Goal: Transaction & Acquisition: Purchase product/service

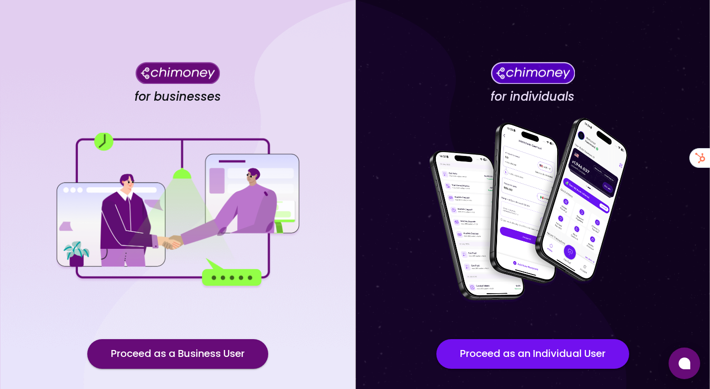
click at [615, 56] on div "for individuals Proceed as an Individual User" at bounding box center [532, 223] width 355 height 446
click at [504, 37] on div "for individuals Proceed as an Individual User" at bounding box center [532, 223] width 355 height 446
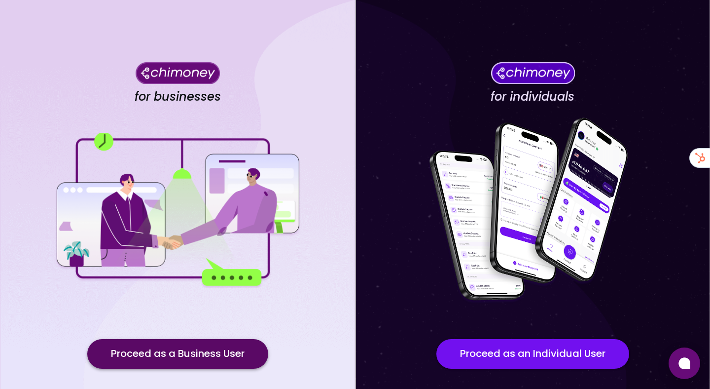
click at [202, 354] on button "Proceed as a Business User" at bounding box center [177, 354] width 181 height 30
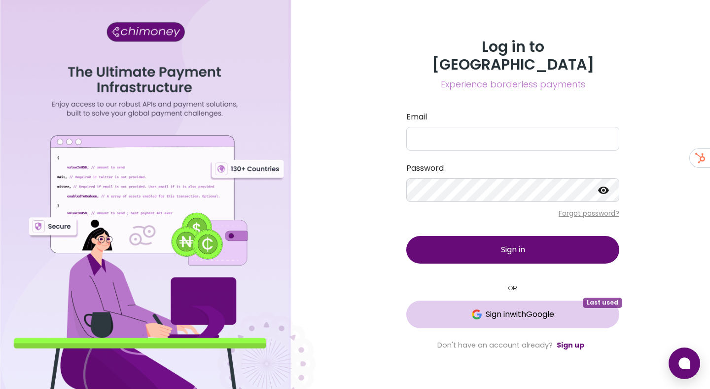
click at [494, 315] on button "Sign in with Google Last used" at bounding box center [512, 314] width 213 height 28
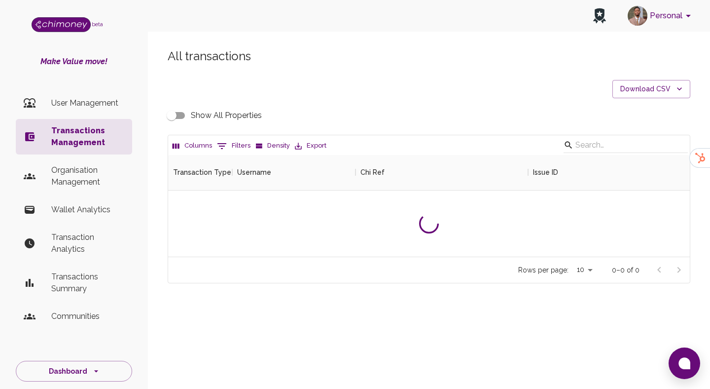
scroll to position [366, 522]
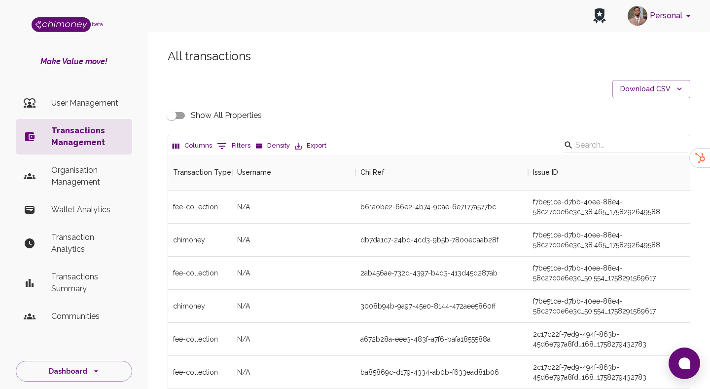
click at [95, 162] on li "Organisation Management" at bounding box center [74, 176] width 116 height 36
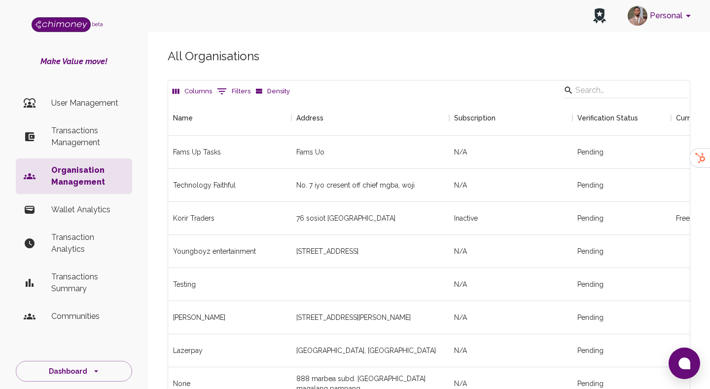
scroll to position [1688, 522]
click at [609, 86] on input "Search" at bounding box center [625, 90] width 98 height 16
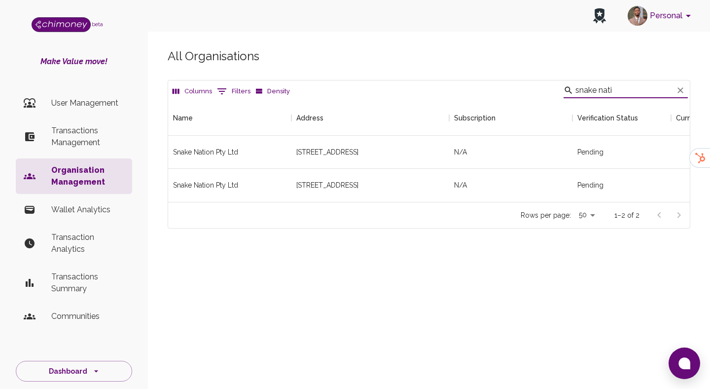
scroll to position [102, 522]
type input "snake nation"
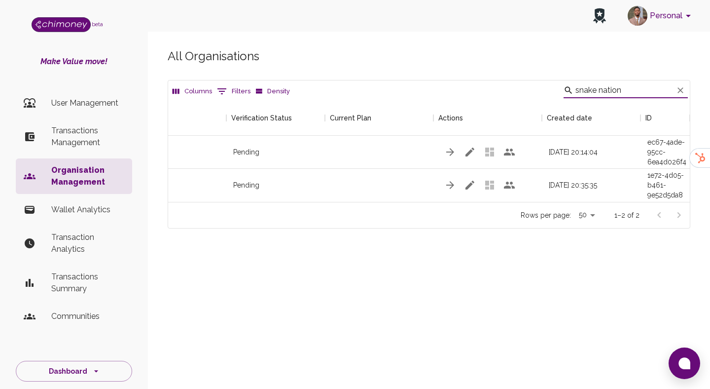
scroll to position [0, 346]
click at [472, 153] on icon "button" at bounding box center [468, 152] width 12 height 12
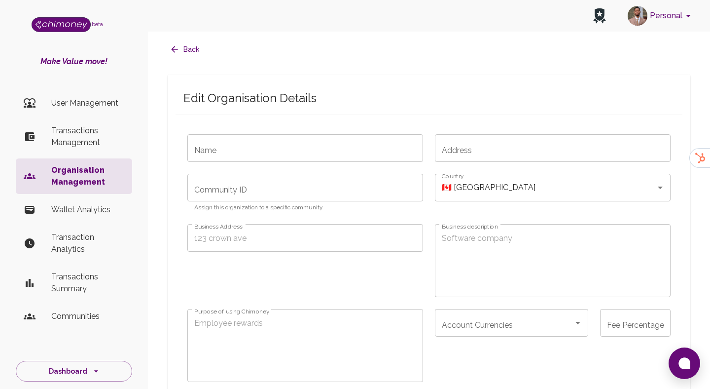
radio input "false"
type input "Snake Nation Pty Ltd"
type input "[STREET_ADDRESS]"
radio input "false"
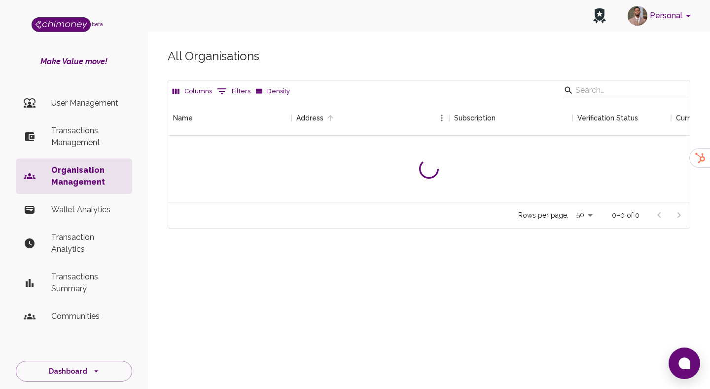
scroll to position [102, 522]
click at [616, 89] on input "Search" at bounding box center [625, 90] width 98 height 16
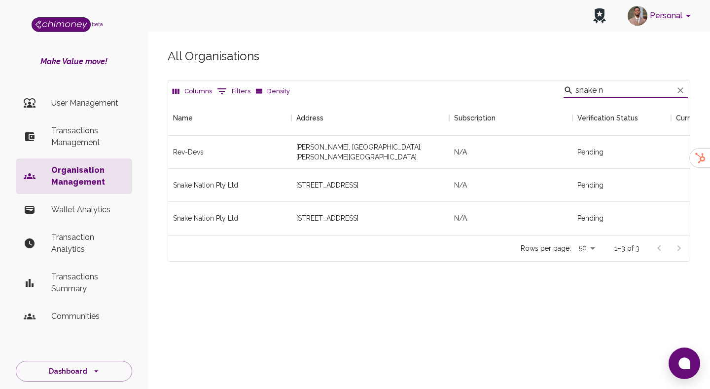
scroll to position [135, 522]
type input "snake nat"
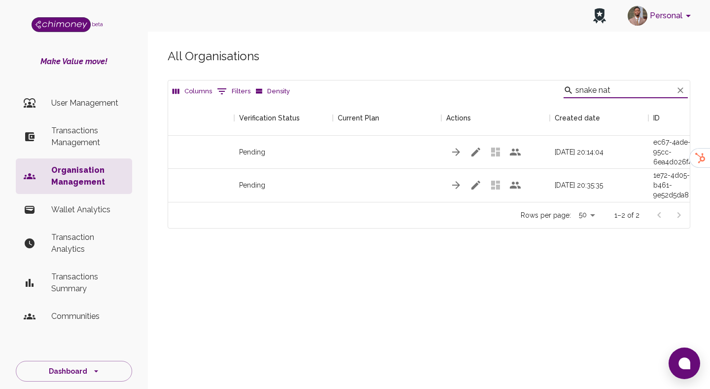
scroll to position [0, 346]
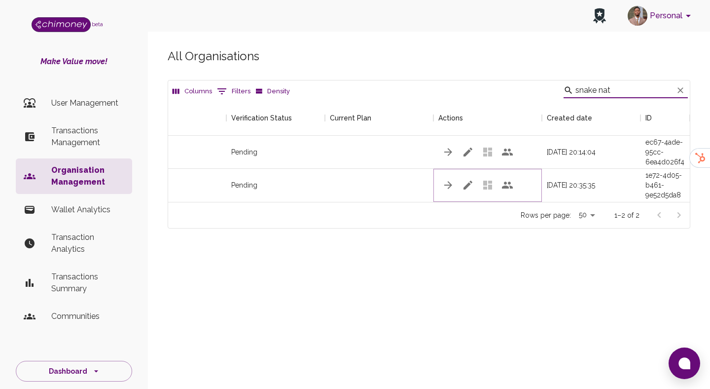
click at [468, 184] on icon "button" at bounding box center [468, 185] width 9 height 9
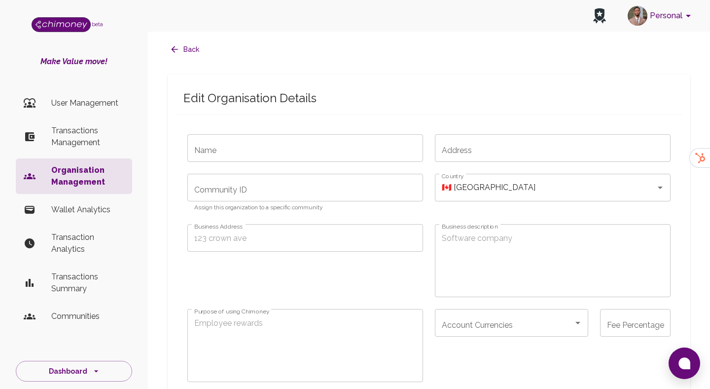
radio input "false"
type input "Snake Nation Pty Ltd"
type input "[STREET_ADDRESS]"
radio input "false"
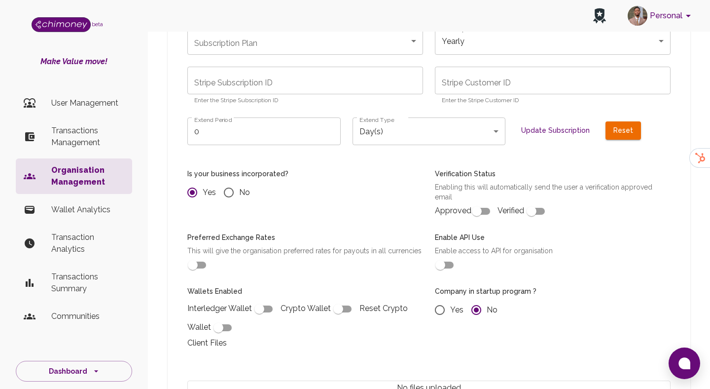
scroll to position [816, 0]
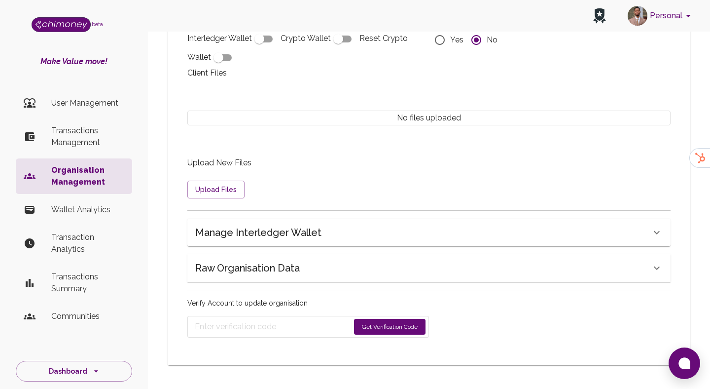
click at [288, 262] on h6 "Raw Organisation Data" at bounding box center [247, 268] width 105 height 16
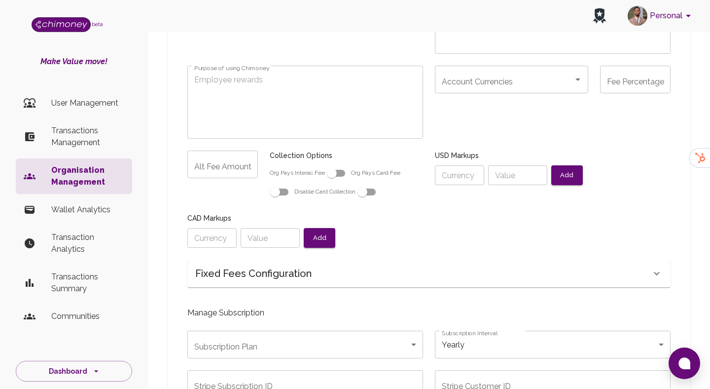
scroll to position [226, 0]
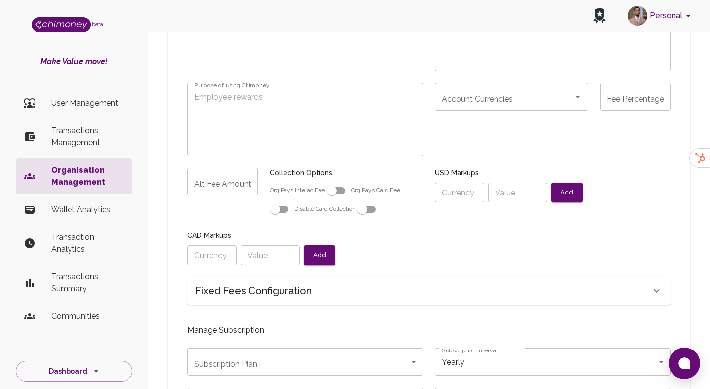
click at [294, 291] on h6 "Fixed Fees Configuration" at bounding box center [253, 291] width 116 height 16
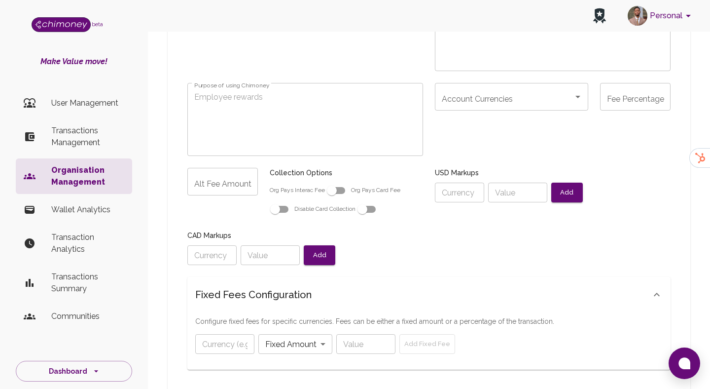
click at [294, 291] on h6 "Fixed Fees Configuration" at bounding box center [253, 295] width 116 height 16
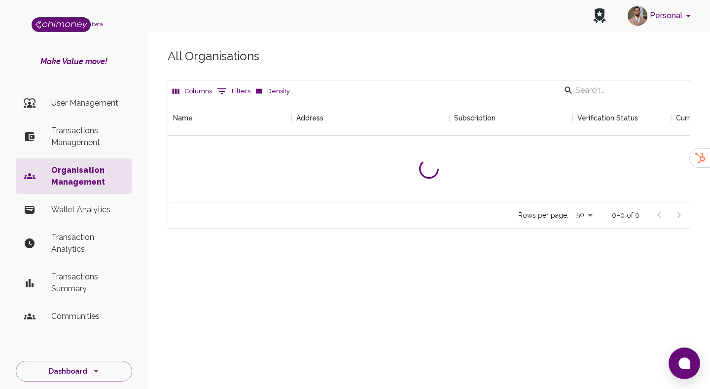
scroll to position [102, 522]
click at [621, 95] on input "Search" at bounding box center [625, 90] width 98 height 16
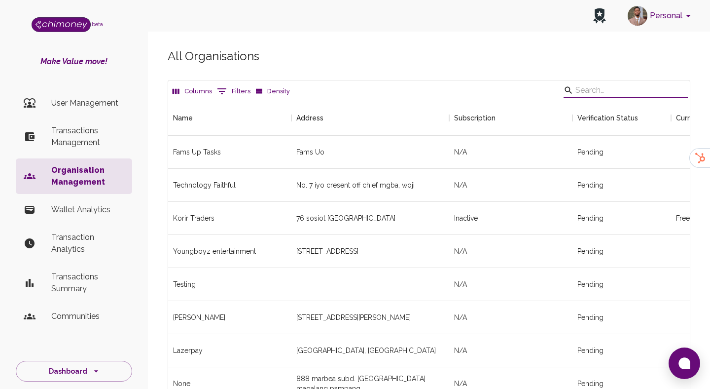
scroll to position [1688, 522]
type input "snake"
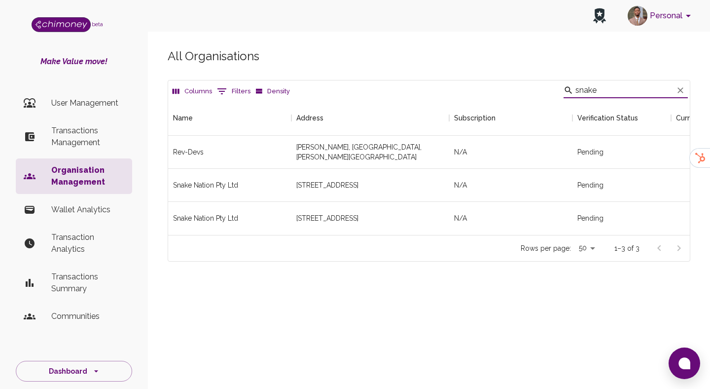
scroll to position [0, 346]
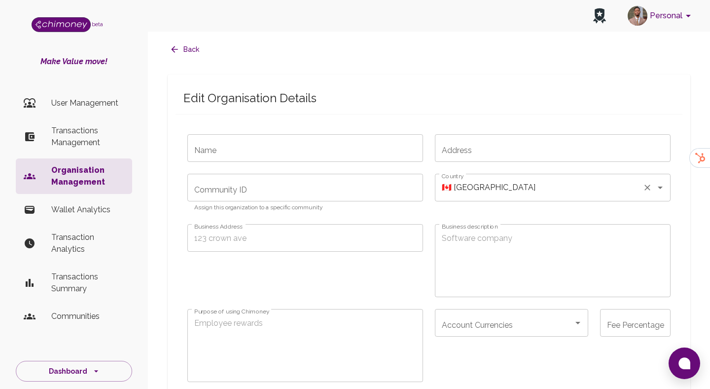
radio input "false"
type input "Snake Nation Pty Ltd"
type input "[STREET_ADDRESS]"
radio input "false"
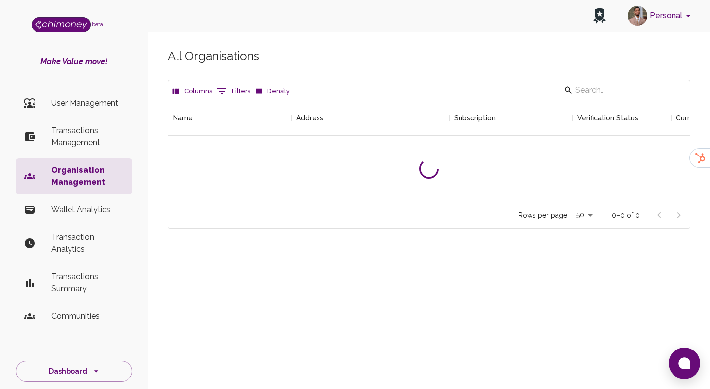
scroll to position [102, 522]
click at [607, 89] on input "Search" at bounding box center [625, 90] width 98 height 16
type input "snake nation"
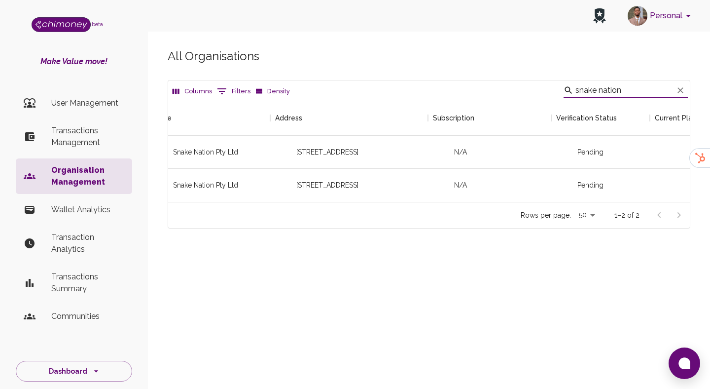
scroll to position [0, 346]
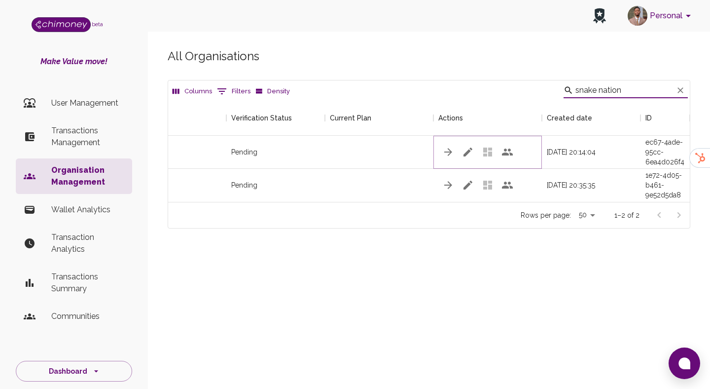
click at [468, 154] on icon "button" at bounding box center [468, 152] width 12 height 12
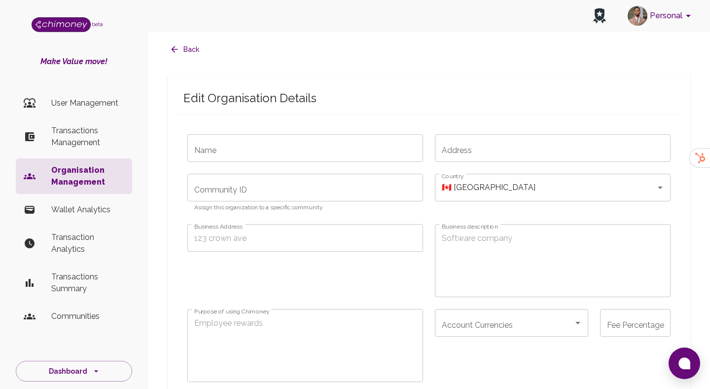
radio input "false"
type input "Snake Nation Pty Ltd"
type input "[STREET_ADDRESS]"
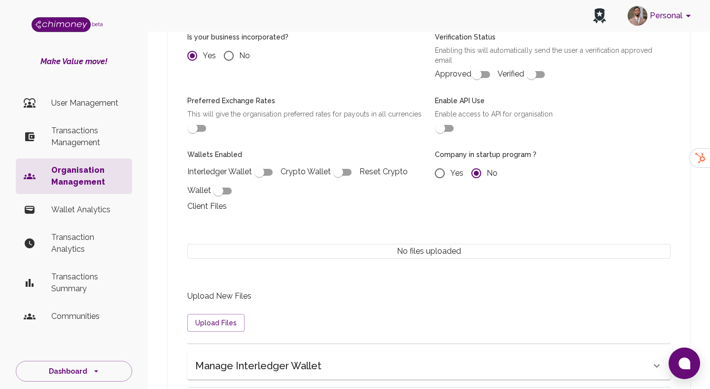
scroll to position [816, 0]
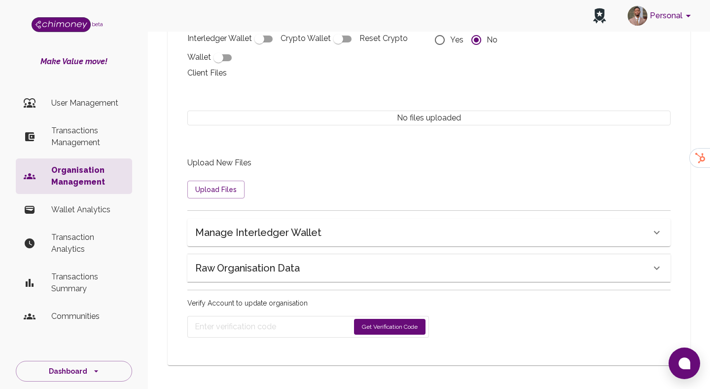
click at [271, 231] on h6 "Manage Interledger Wallet" at bounding box center [258, 232] width 126 height 16
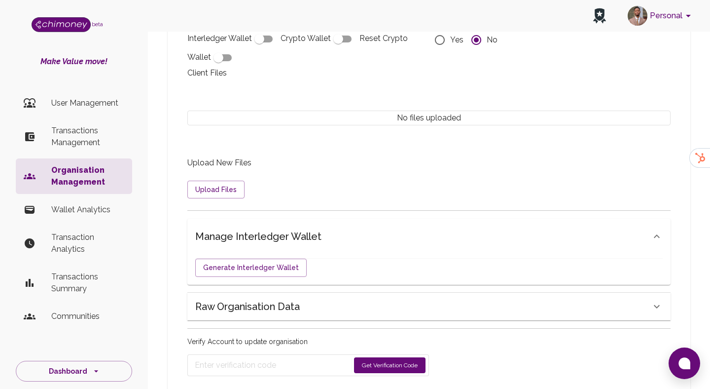
click at [288, 297] on div "Raw Organisation Data" at bounding box center [428, 306] width 483 height 28
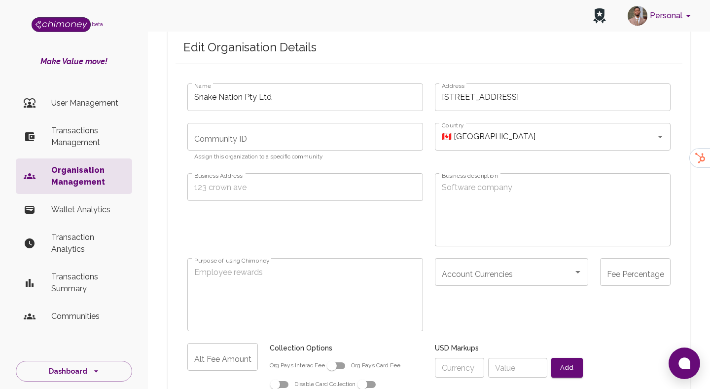
scroll to position [160, 0]
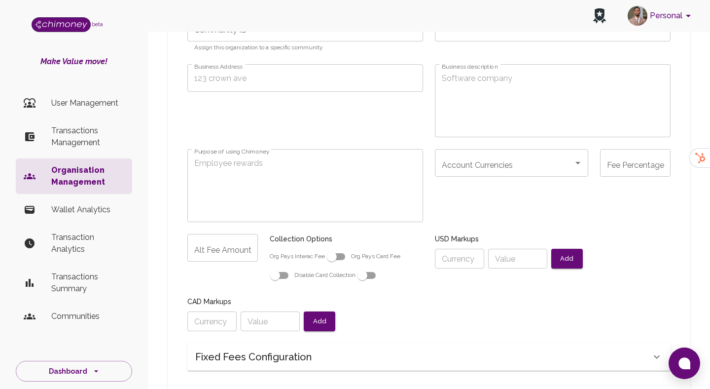
radio input "false"
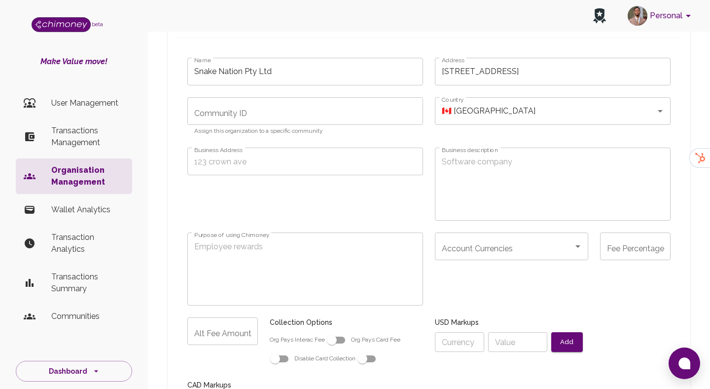
scroll to position [0, 0]
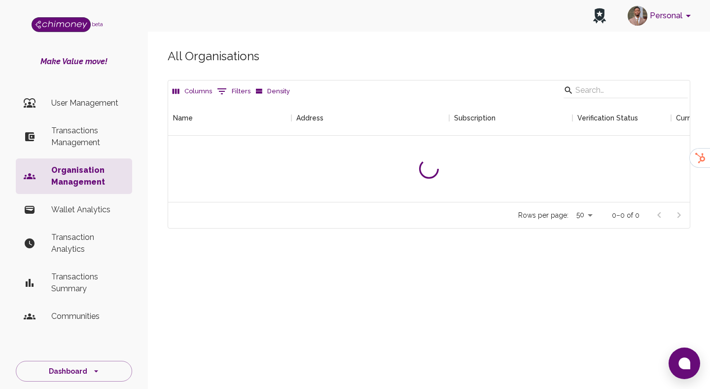
scroll to position [102, 522]
click at [653, 86] on input "Search" at bounding box center [625, 90] width 98 height 16
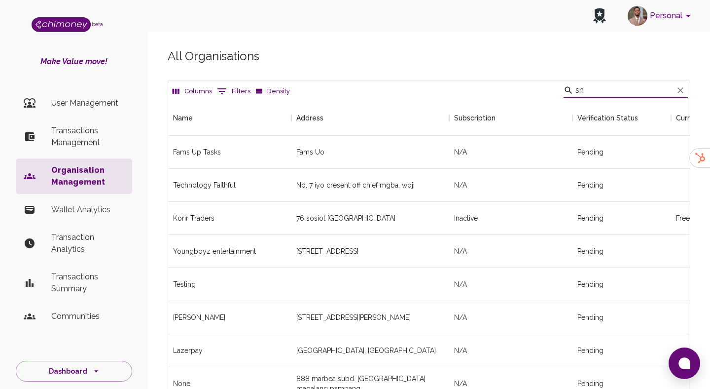
scroll to position [168, 522]
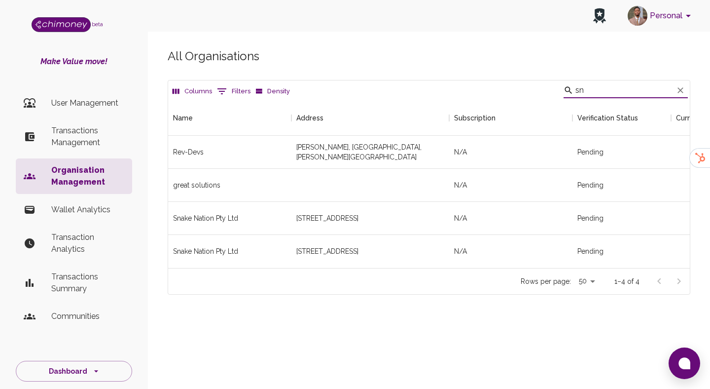
type input "s"
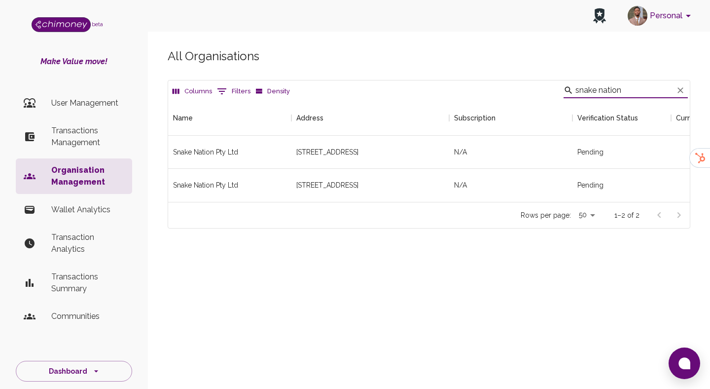
scroll to position [102, 522]
type input "snake nation"
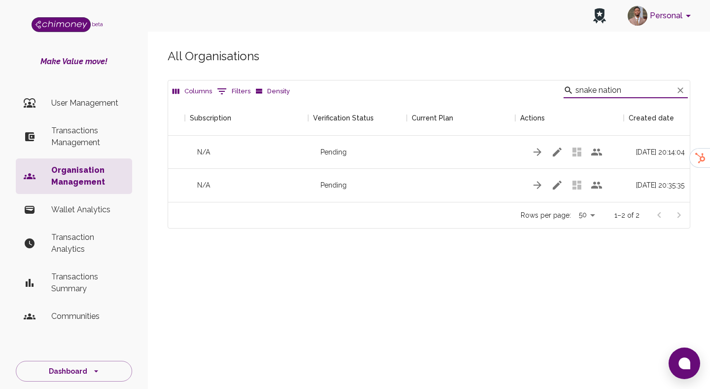
scroll to position [0, 271]
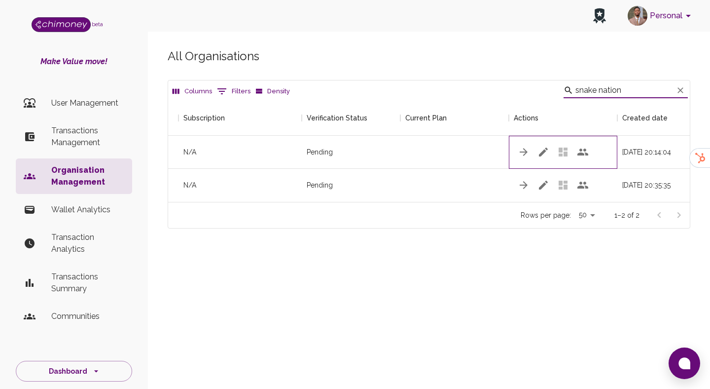
click at [563, 154] on div at bounding box center [563, 152] width 109 height 33
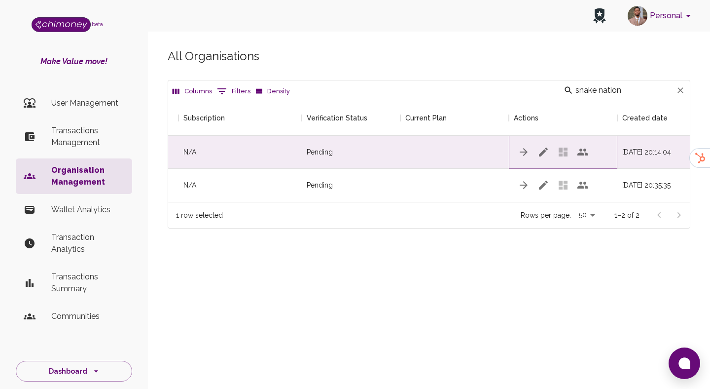
click at [586, 148] on icon "button" at bounding box center [583, 152] width 12 height 12
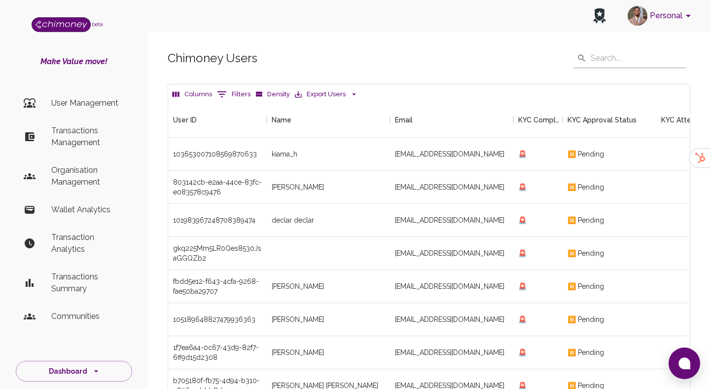
scroll to position [366, 522]
click at [49, 178] on div "side nav" at bounding box center [38, 176] width 28 height 12
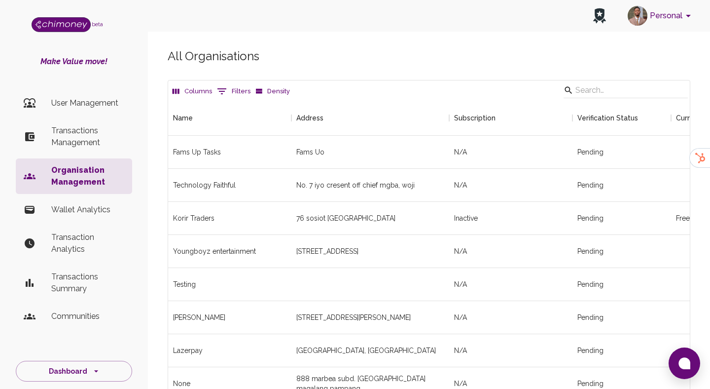
scroll to position [1688, 522]
click at [640, 88] on input "Search" at bounding box center [625, 90] width 98 height 16
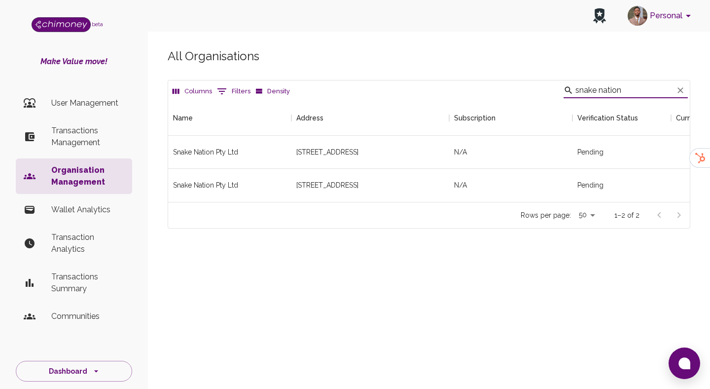
scroll to position [102, 522]
type input "snake nation"
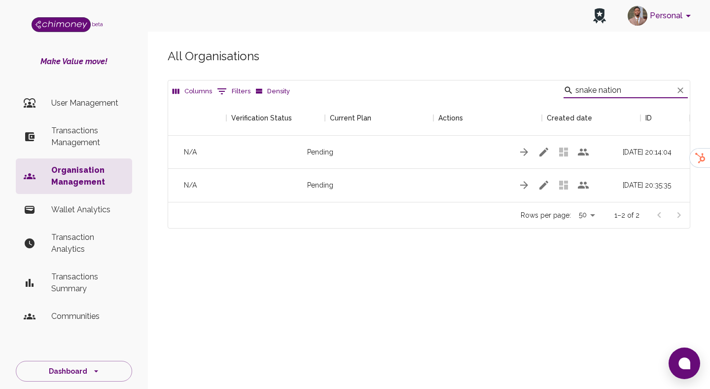
scroll to position [0, 346]
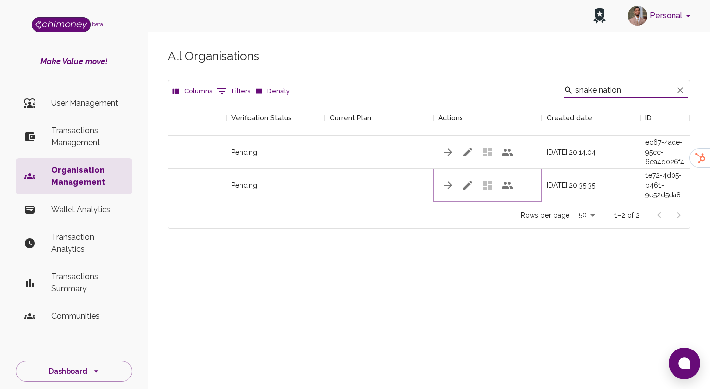
click at [461, 183] on button "button" at bounding box center [468, 185] width 20 height 20
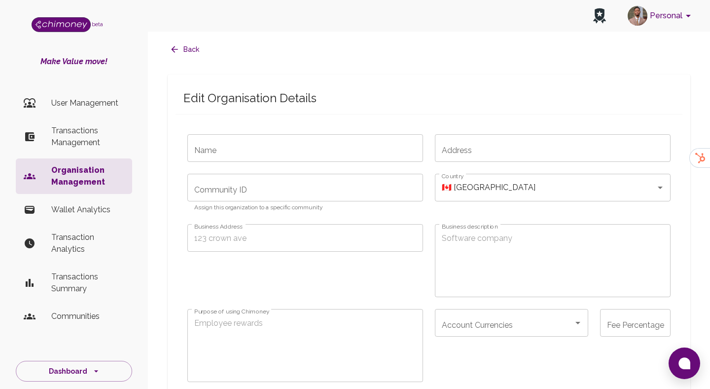
radio input "false"
type input "Snake Nation Pty Ltd"
type input "[STREET_ADDRESS]"
radio input "false"
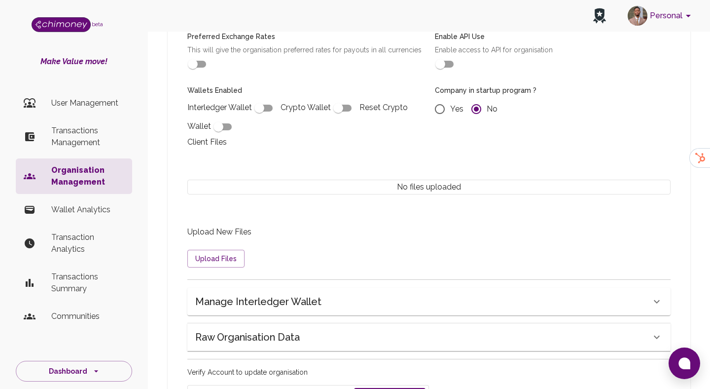
scroll to position [816, 0]
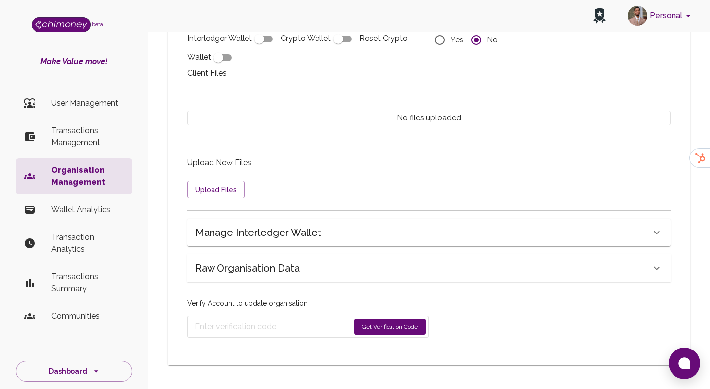
click at [298, 234] on h6 "Manage Interledger Wallet" at bounding box center [258, 232] width 126 height 16
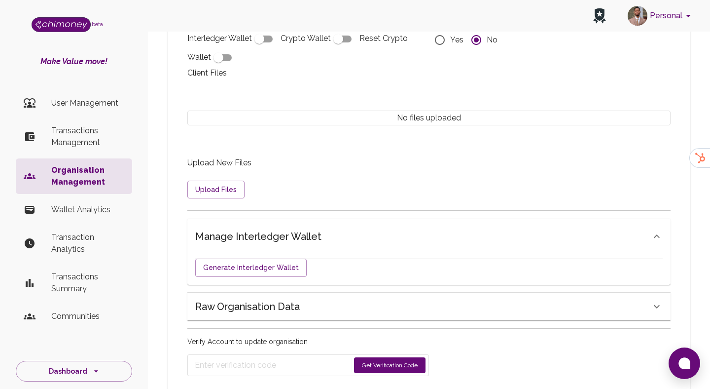
click at [306, 302] on div "Raw Organisation Data" at bounding box center [423, 306] width 456 height 16
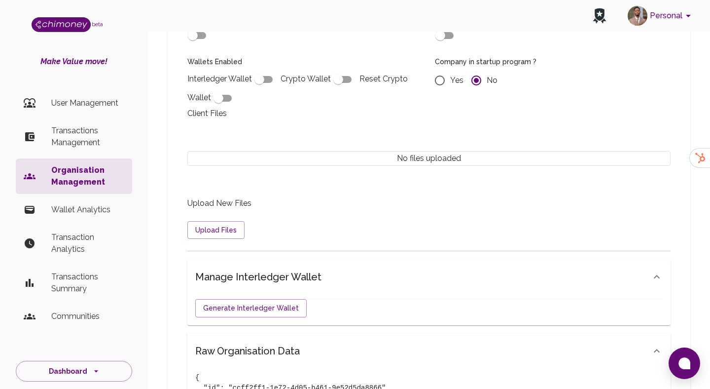
scroll to position [770, 0]
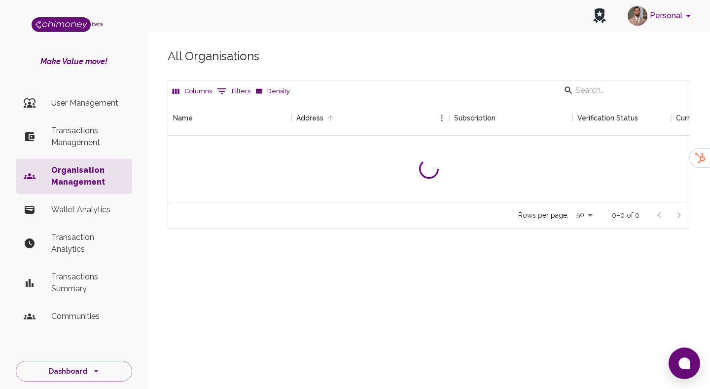
scroll to position [102, 522]
click at [623, 92] on input "Search" at bounding box center [625, 90] width 98 height 16
type input "s"
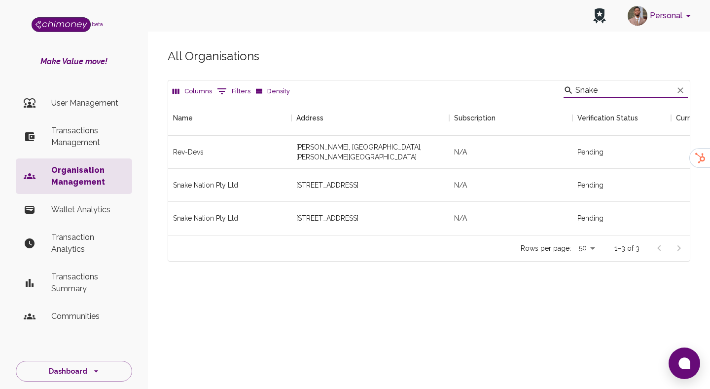
scroll to position [135, 522]
type input "Snake"
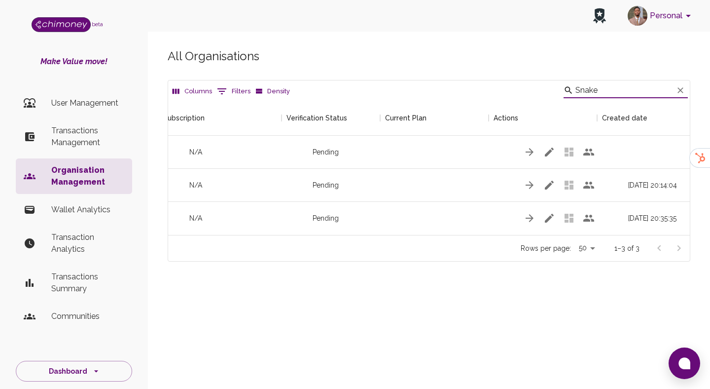
scroll to position [0, 300]
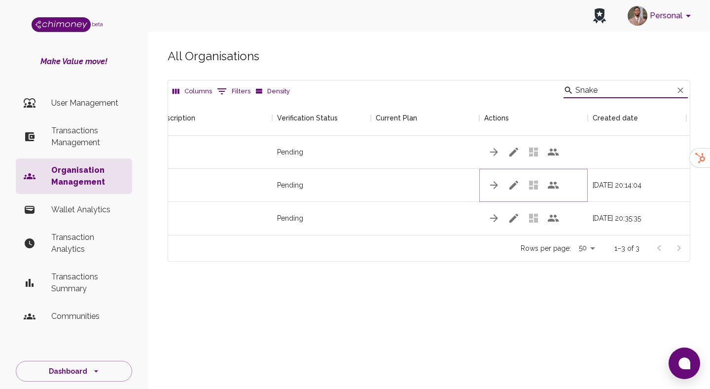
click at [515, 190] on icon "button" at bounding box center [514, 185] width 12 height 12
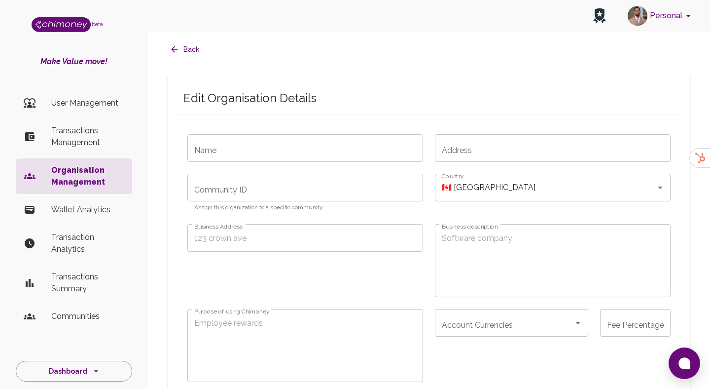
radio input "false"
type input "Snake Nation Pty Ltd"
type input "[STREET_ADDRESS]"
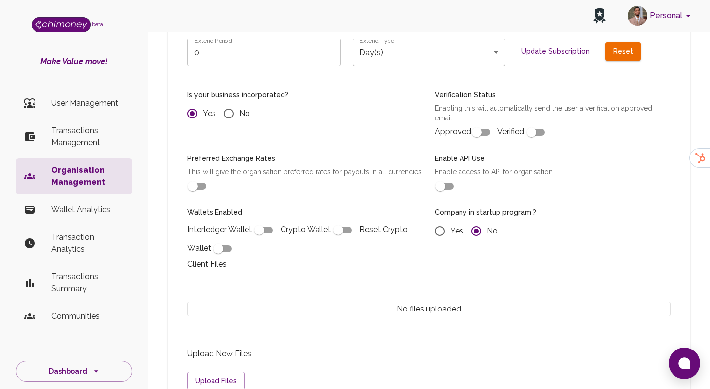
scroll to position [816, 0]
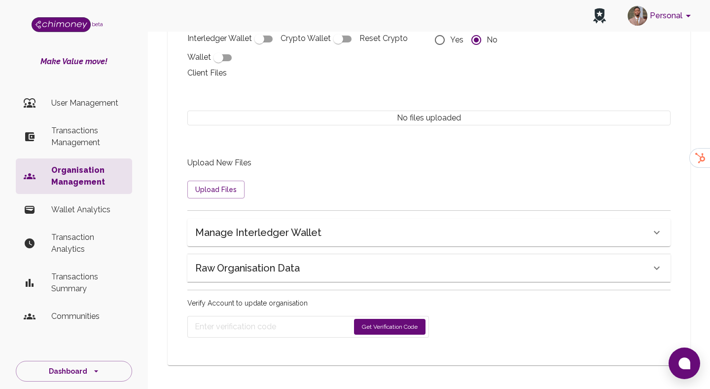
click at [306, 256] on div "Raw Organisation Data" at bounding box center [428, 268] width 483 height 28
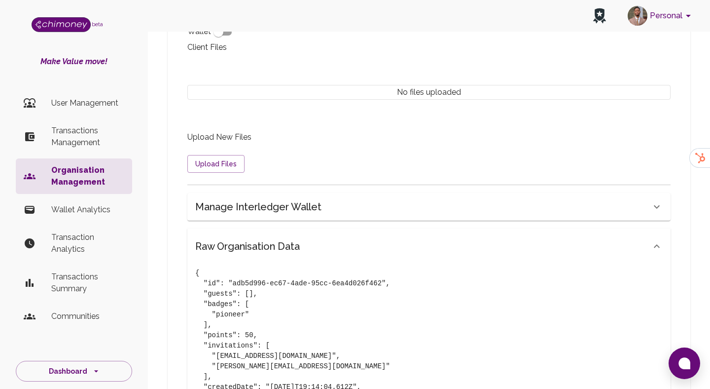
scroll to position [843, 0]
click at [283, 207] on h6 "Manage Interledger Wallet" at bounding box center [258, 205] width 126 height 16
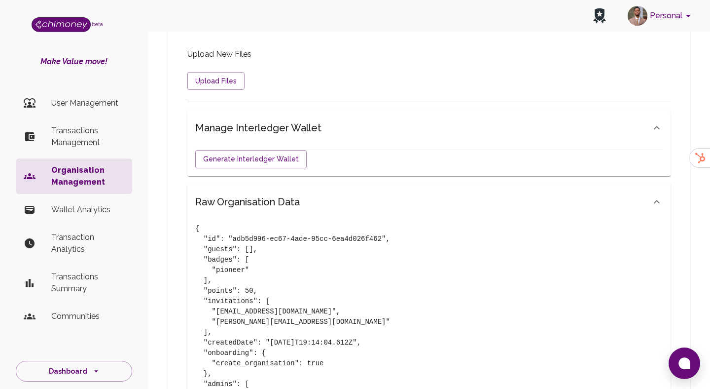
scroll to position [938, 0]
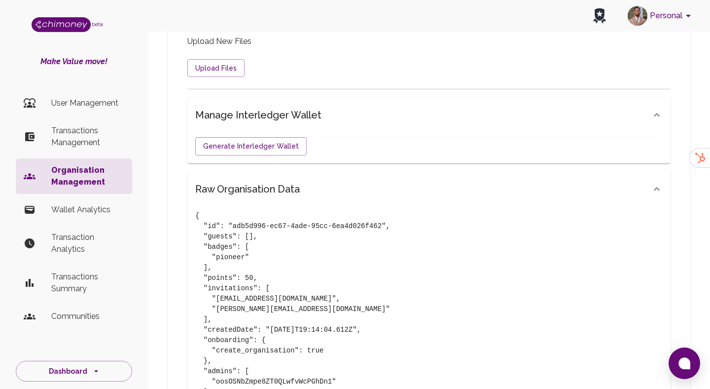
click at [360, 149] on p "Generate Interledger Wallet" at bounding box center [429, 146] width 468 height 18
click at [368, 192] on div "Raw Organisation Data" at bounding box center [423, 189] width 456 height 16
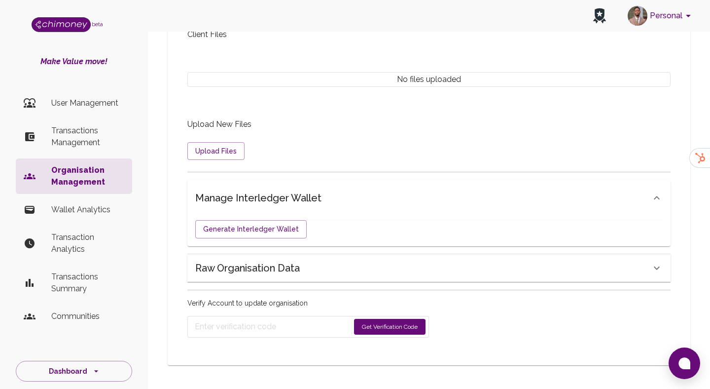
scroll to position [855, 0]
click at [388, 271] on div "Raw Organisation Data" at bounding box center [423, 268] width 456 height 16
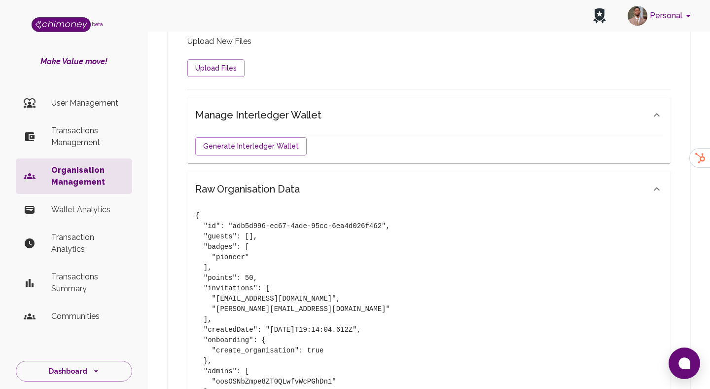
click at [329, 187] on div "Raw Organisation Data" at bounding box center [423, 189] width 456 height 16
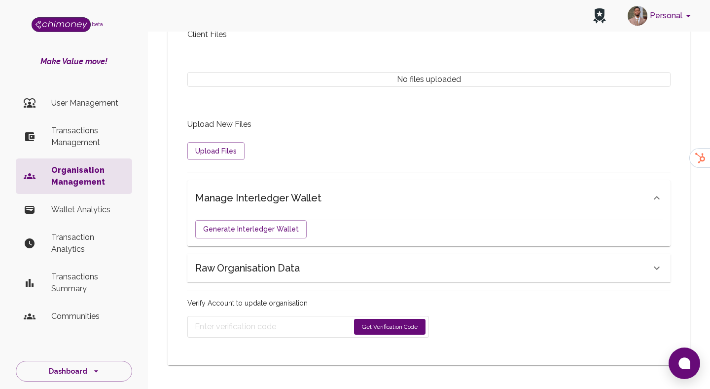
scroll to position [855, 0]
click at [327, 190] on div "Manage Interledger Wallet" at bounding box center [423, 198] width 456 height 16
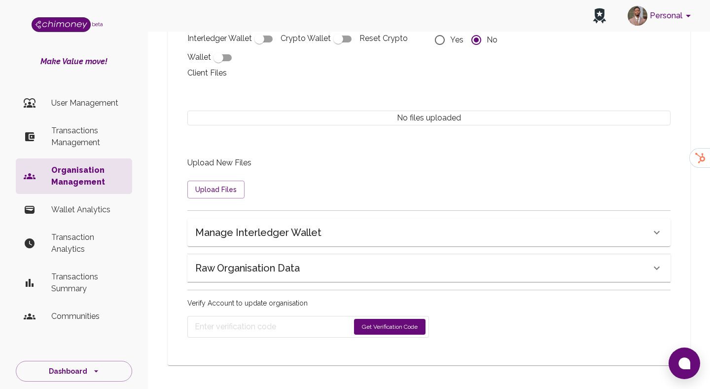
scroll to position [816, 0]
click at [291, 272] on h6 "Raw Organisation Data" at bounding box center [247, 268] width 105 height 16
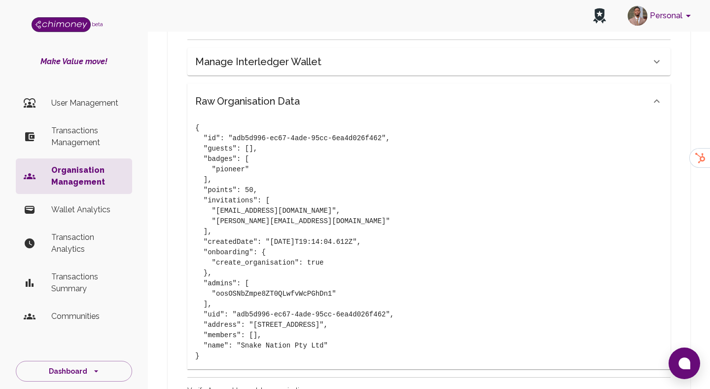
scroll to position [985, 0]
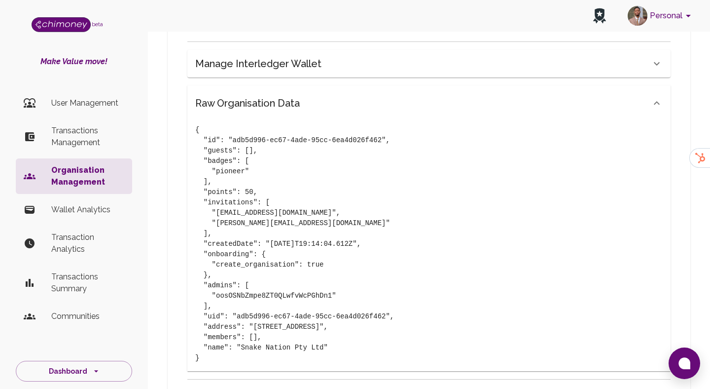
click at [202, 139] on pre "{ "id": "adb5d996-ec67-4ade-95cc-6ea4d026f462", "guests": [], "badges": [ "pion…" at bounding box center [429, 244] width 468 height 238
drag, startPoint x: 216, startPoint y: 214, endPoint x: 292, endPoint y: 211, distance: 76.5
click at [292, 211] on pre "{ "id": "adb5d996-ec67-4ade-95cc-6ea4d026f462", "guests": [], "badges": [ "pion…" at bounding box center [429, 244] width 468 height 238
copy pre "[EMAIL_ADDRESS][DOMAIN_NAME]"
radio input "false"
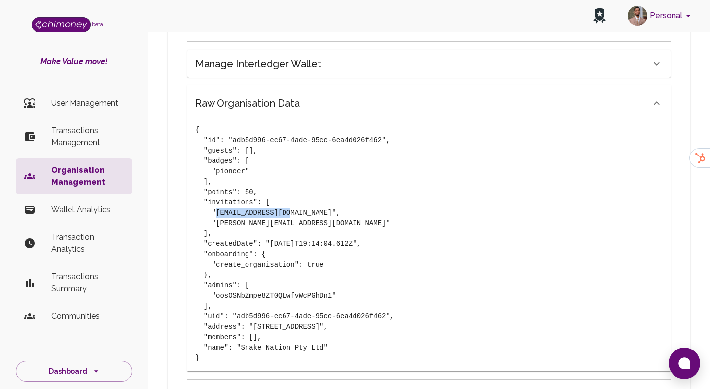
click at [99, 102] on p "User Management" at bounding box center [87, 103] width 73 height 12
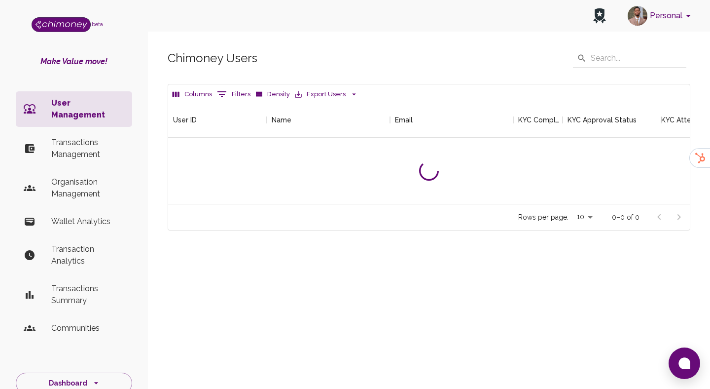
scroll to position [102, 522]
click at [212, 93] on button "Columns" at bounding box center [192, 94] width 44 height 15
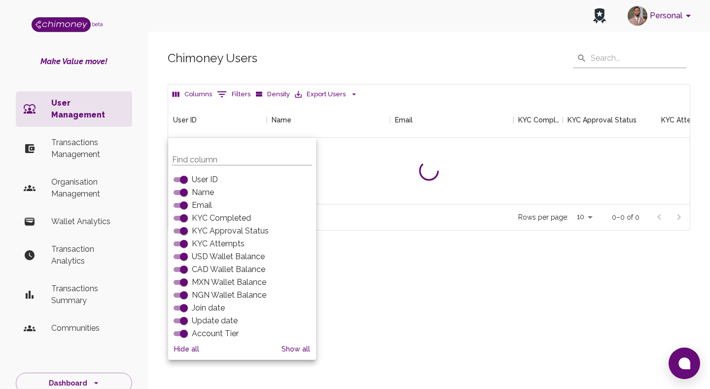
click at [230, 88] on button "Filters" at bounding box center [234, 94] width 38 height 16
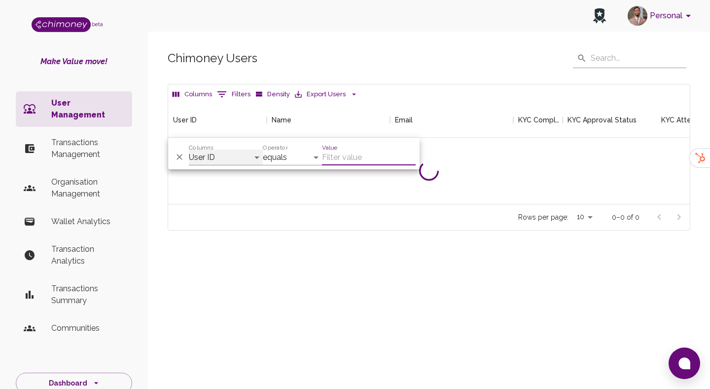
click at [220, 152] on select "User ID Name Email KYC Completed KYC Approval Status KYC Attempts Join date Upd…" at bounding box center [226, 157] width 74 height 16
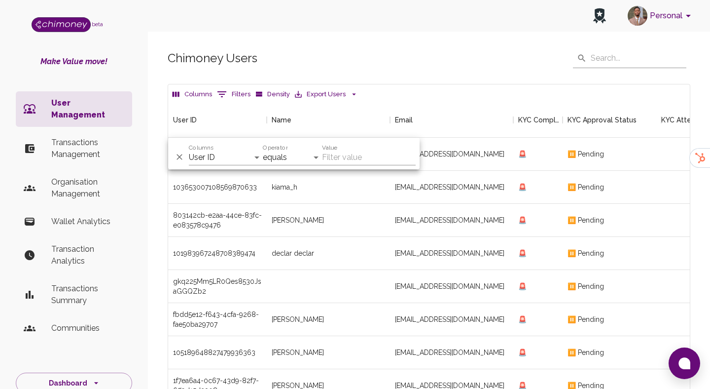
scroll to position [366, 522]
click at [214, 157] on select "User ID Name Email KYC Completed KYC Approval Status KYC Attempts Join date Upd…" at bounding box center [226, 157] width 74 height 16
select select "email"
click at [189, 149] on select "User ID Name Email KYC Completed KYC Approval Status KYC Attempts Join date Upd…" at bounding box center [226, 157] width 74 height 16
click at [372, 152] on input "Value" at bounding box center [369, 157] width 94 height 16
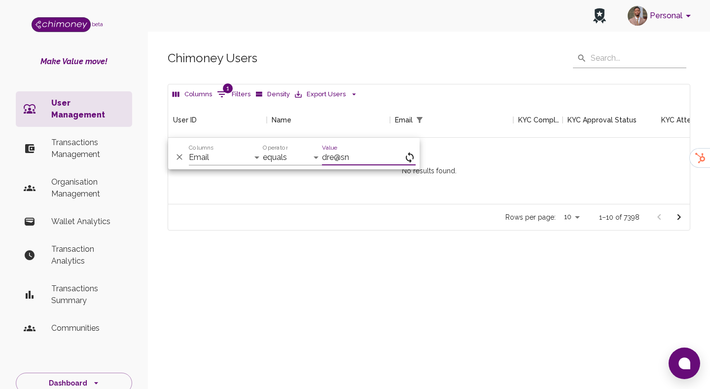
scroll to position [102, 522]
type input "[EMAIL_ADDRESS][DOMAIN_NAME]"
click at [181, 155] on icon "Delete" at bounding box center [180, 157] width 6 height 6
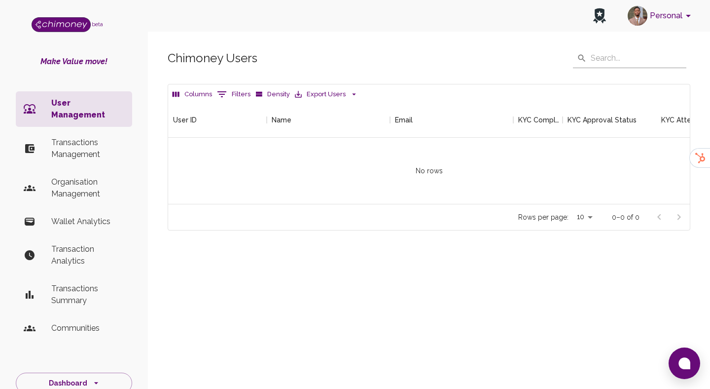
click at [73, 131] on li "Transactions Management" at bounding box center [74, 149] width 116 height 36
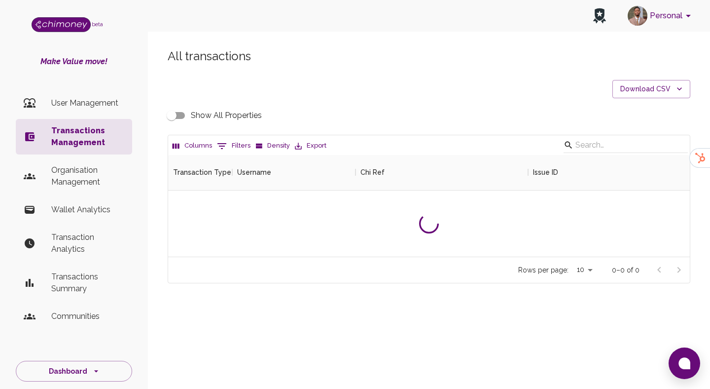
scroll to position [102, 522]
click at [104, 102] on p "User Management" at bounding box center [87, 103] width 73 height 12
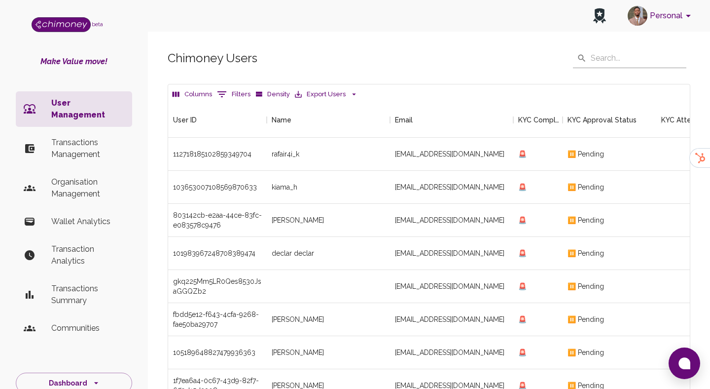
scroll to position [366, 522]
click at [646, 56] on input "text" at bounding box center [639, 58] width 96 height 20
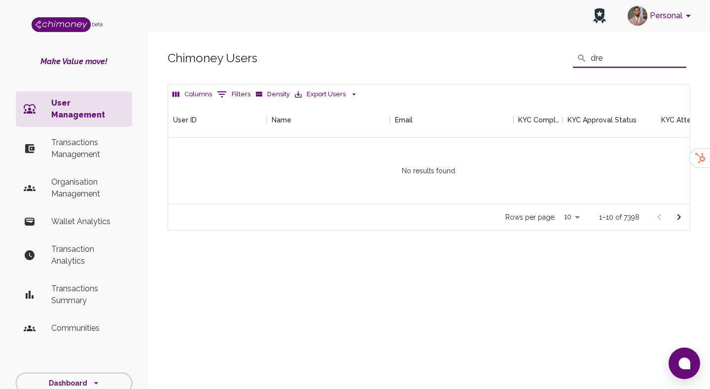
scroll to position [102, 522]
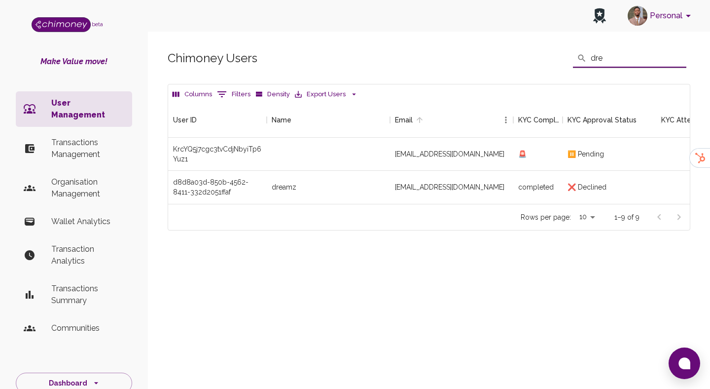
type input "dre"
click at [83, 139] on p "Transactions Management" at bounding box center [87, 149] width 73 height 24
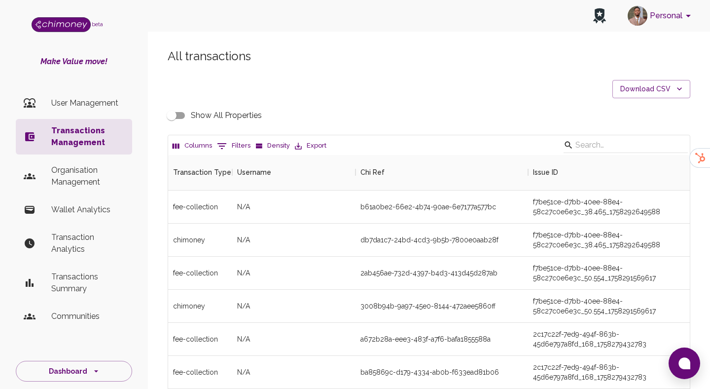
scroll to position [366, 522]
click at [89, 101] on p "User Management" at bounding box center [87, 103] width 73 height 12
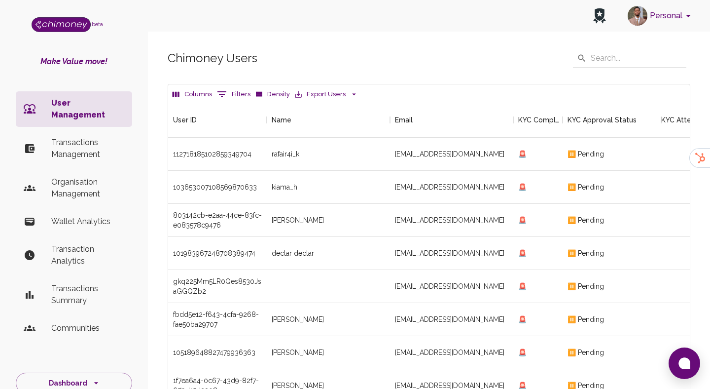
scroll to position [366, 522]
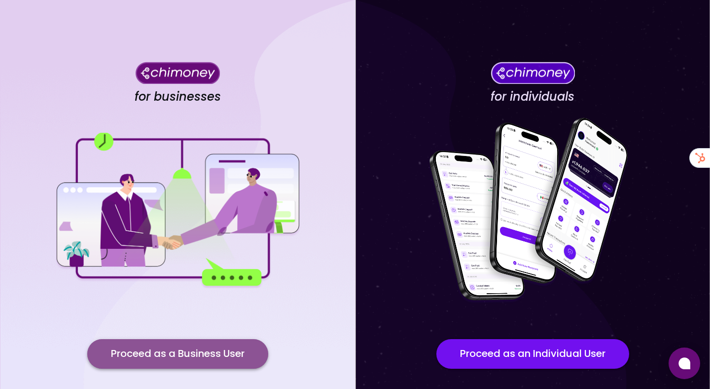
click at [229, 352] on button "Proceed as a Business User" at bounding box center [177, 354] width 181 height 30
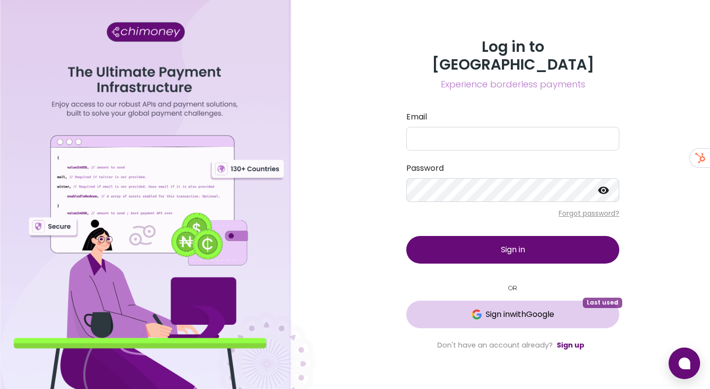
click at [477, 309] on img at bounding box center [477, 314] width 10 height 10
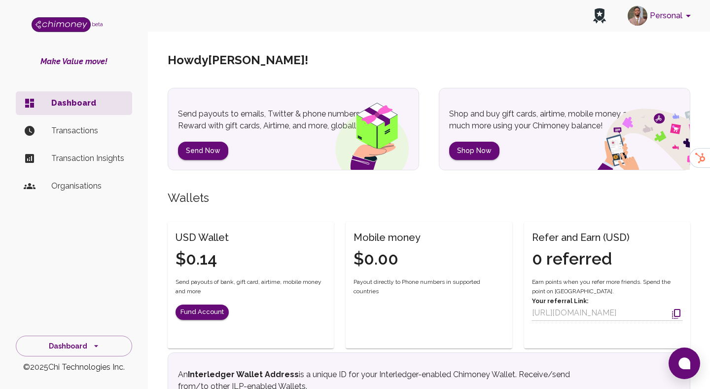
click at [663, 22] on button "Personal" at bounding box center [661, 16] width 74 height 26
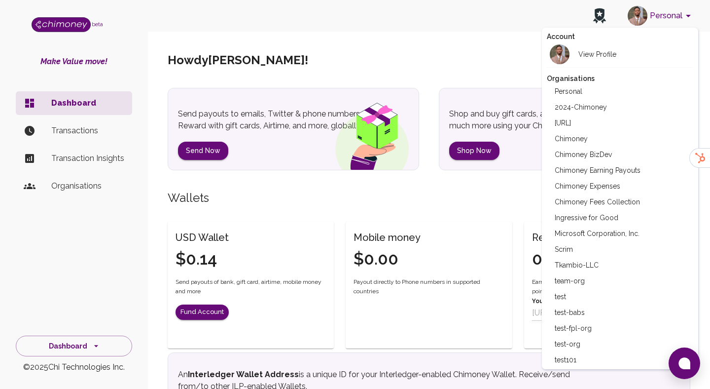
click at [370, 120] on div at bounding box center [355, 194] width 710 height 389
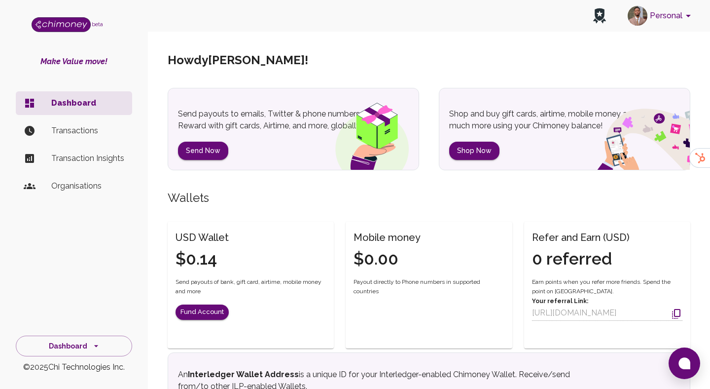
click at [75, 187] on p "Organisations" at bounding box center [87, 186] width 73 height 12
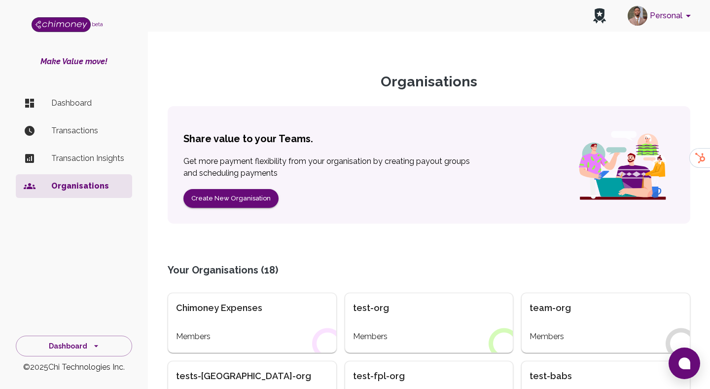
scroll to position [77, 0]
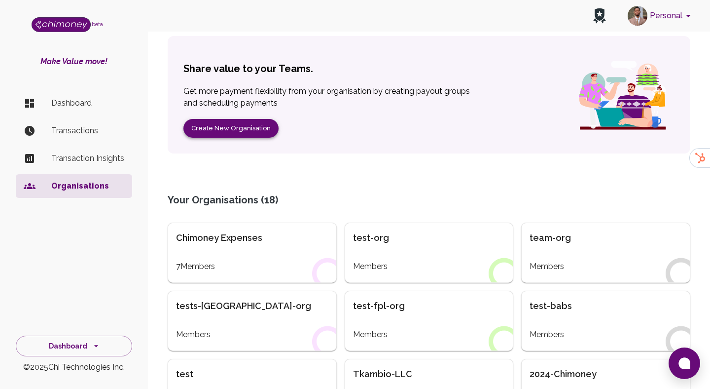
click at [238, 126] on button "Create New Organisation" at bounding box center [230, 128] width 95 height 19
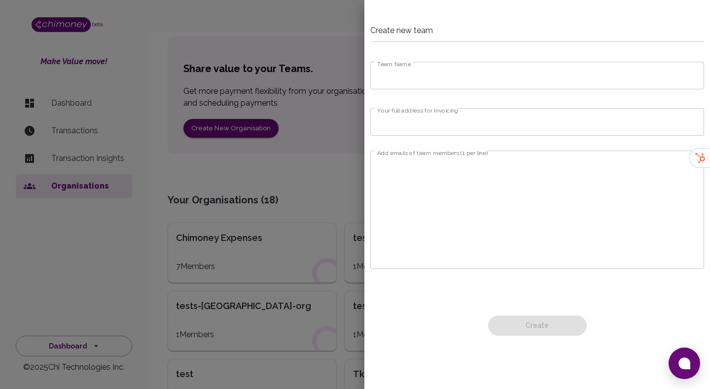
click at [445, 78] on input "Team Name" at bounding box center [537, 76] width 334 height 28
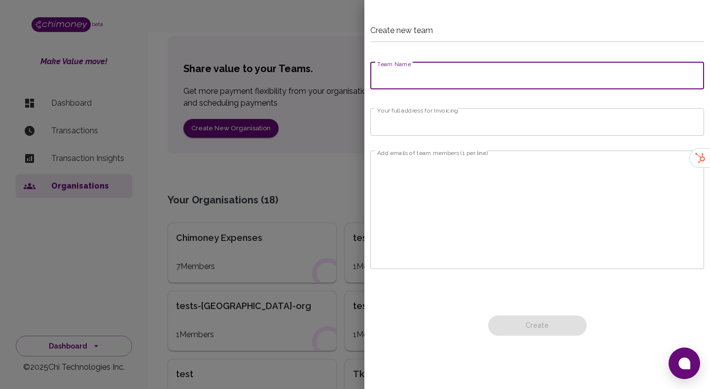
click at [381, 155] on div at bounding box center [355, 194] width 710 height 389
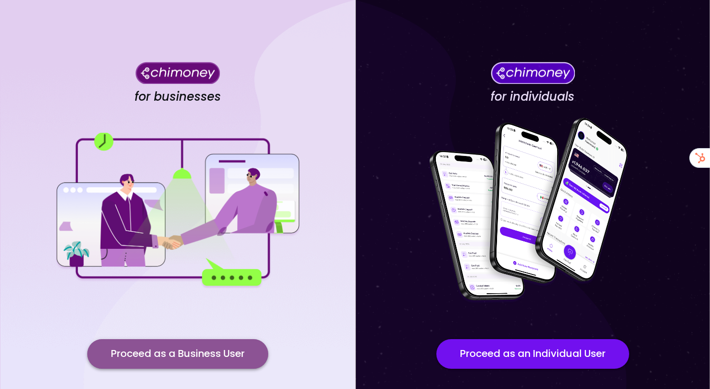
click at [138, 354] on button "Proceed as a Business User" at bounding box center [177, 354] width 181 height 30
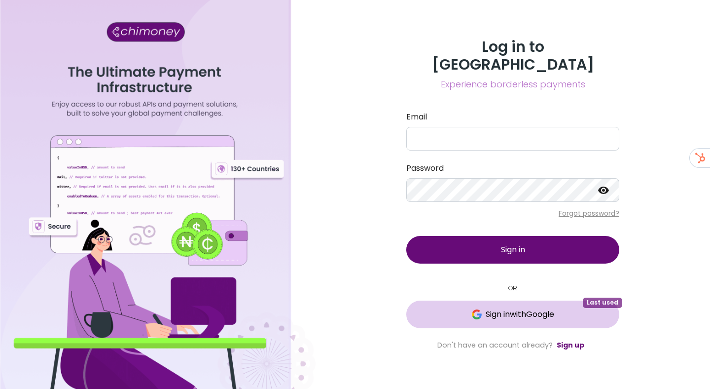
click at [530, 308] on span "Sign in with Google" at bounding box center [520, 314] width 69 height 12
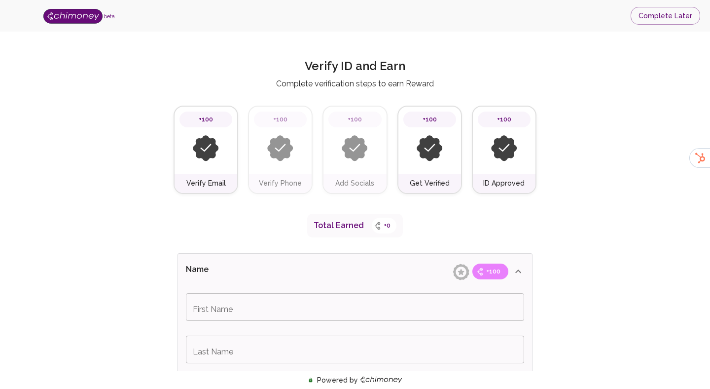
type input "Babatunde"
type input "Hammed"
type input "I'm an Individual"
type input "Freelancer"
type input "Facebook"
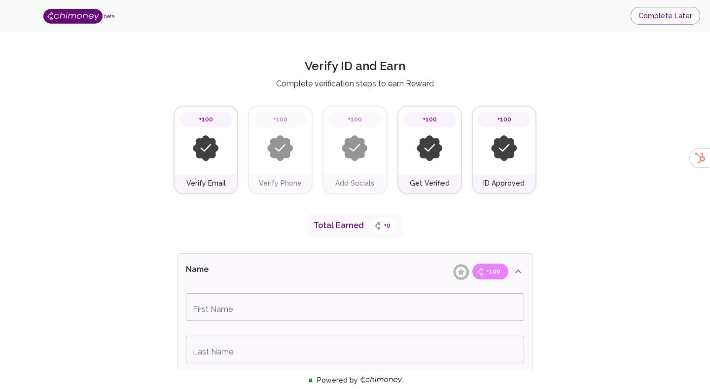
type input "test"
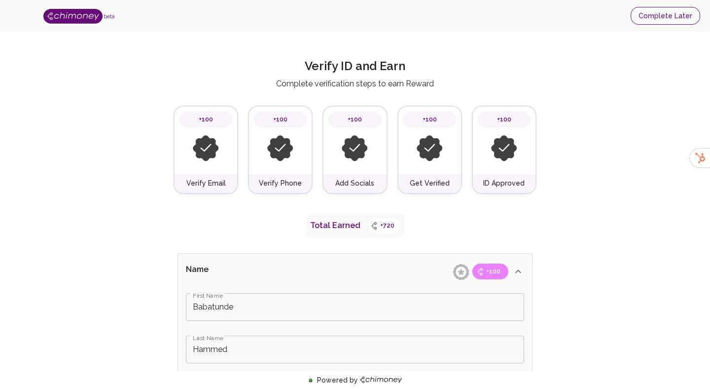
click at [661, 17] on button "Complete Later" at bounding box center [666, 16] width 70 height 18
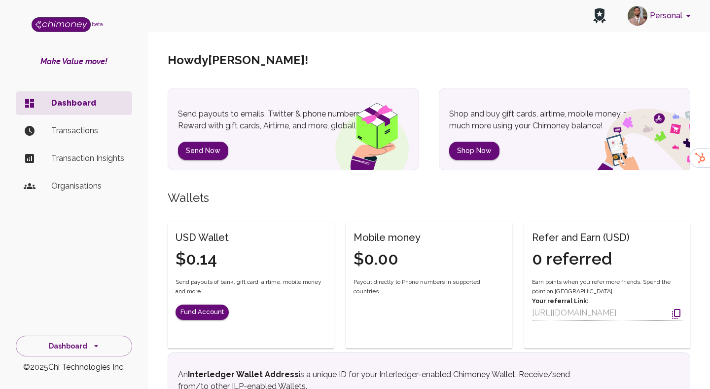
click at [668, 16] on button "Personal" at bounding box center [661, 16] width 74 height 26
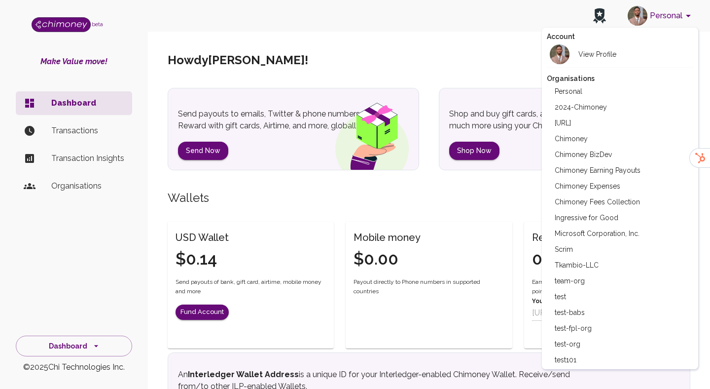
click at [72, 189] on div at bounding box center [355, 194] width 710 height 389
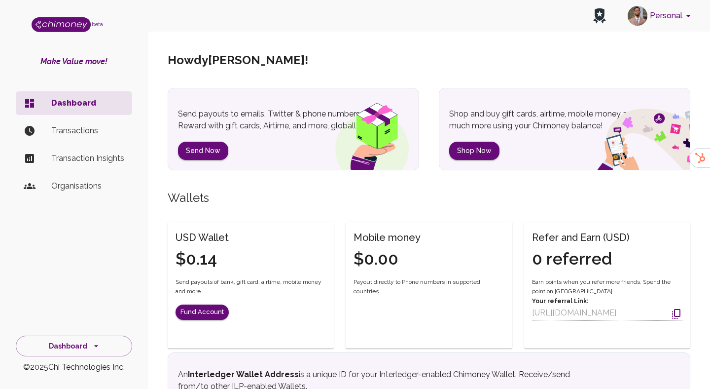
click at [81, 185] on p "Organisations" at bounding box center [87, 186] width 73 height 12
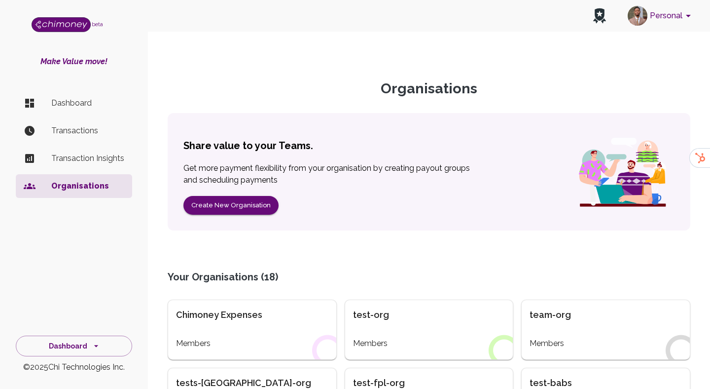
click at [418, 299] on div "test-org Members" at bounding box center [429, 329] width 169 height 60
click at [411, 320] on div "test-org" at bounding box center [429, 315] width 152 height 14
click at [402, 320] on div "test-org" at bounding box center [429, 315] width 152 height 14
click at [374, 318] on div "test-org" at bounding box center [429, 315] width 152 height 14
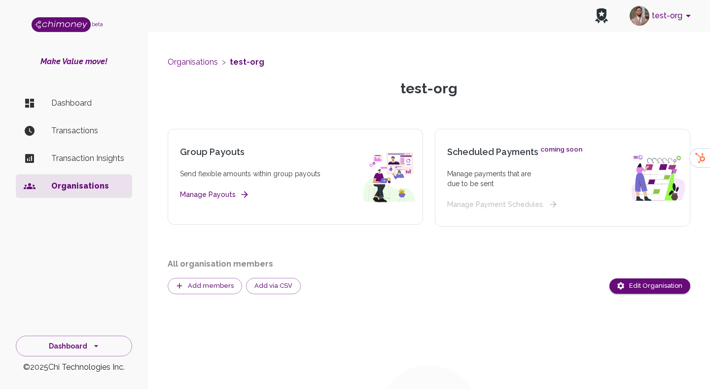
click at [51, 103] on p "Dashboard" at bounding box center [87, 103] width 73 height 12
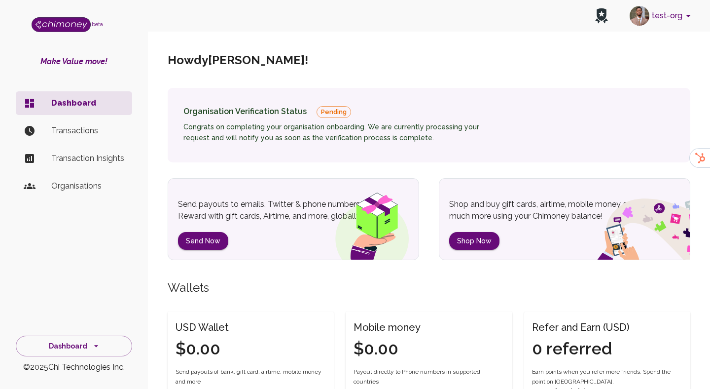
click at [674, 15] on button "test-org" at bounding box center [662, 16] width 73 height 26
click at [674, 15] on div at bounding box center [355, 194] width 710 height 389
click at [640, 21] on div at bounding box center [355, 194] width 710 height 389
click at [678, 15] on div at bounding box center [355, 194] width 710 height 389
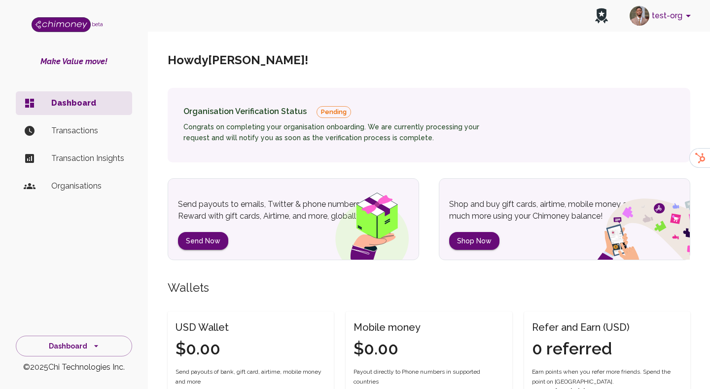
click at [655, 27] on ul "Account View Profile Organisations Personal 2024-Chimoney AppRoom.ai Chimoney C…" at bounding box center [639, 153] width 110 height 255
click at [667, 21] on div at bounding box center [355, 194] width 710 height 389
click at [686, 23] on button "test-org" at bounding box center [662, 16] width 73 height 26
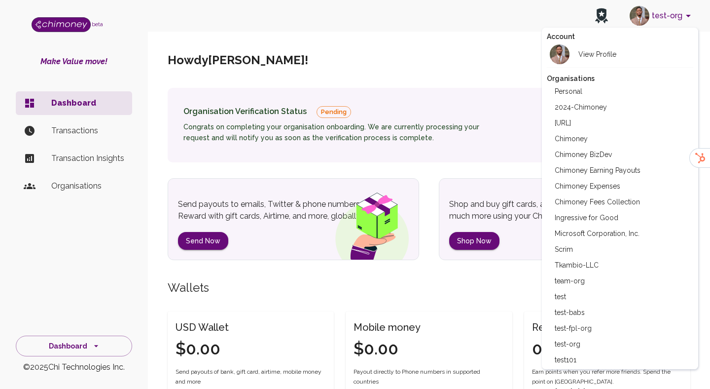
click at [76, 247] on div at bounding box center [355, 194] width 710 height 389
click at [72, 361] on div at bounding box center [355, 194] width 710 height 389
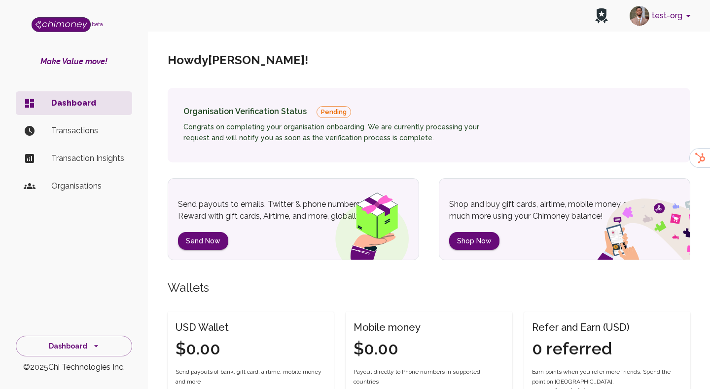
click at [87, 339] on div at bounding box center [355, 194] width 710 height 389
click at [84, 343] on div at bounding box center [355, 194] width 710 height 389
click at [99, 279] on div "Dashboard Transactions Transaction Insights Organisations" at bounding box center [74, 198] width 148 height 223
click at [88, 346] on button "Dashboard" at bounding box center [74, 345] width 116 height 21
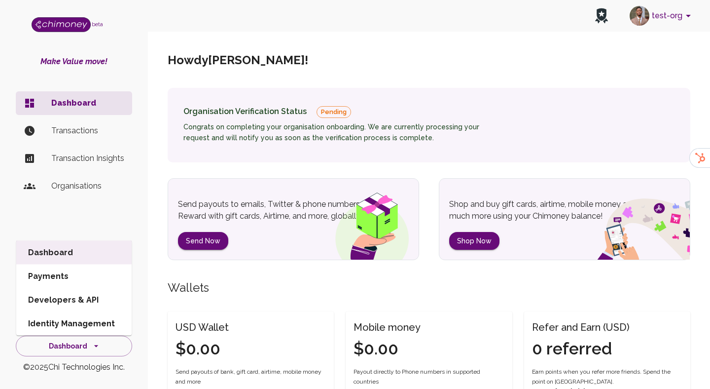
click at [98, 220] on div "Dashboard Transactions Transaction Insights Organisations" at bounding box center [74, 198] width 148 height 223
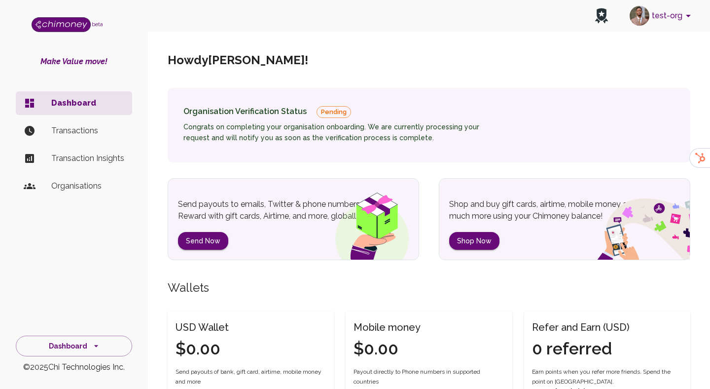
click at [676, 19] on button "test-org" at bounding box center [662, 16] width 73 height 26
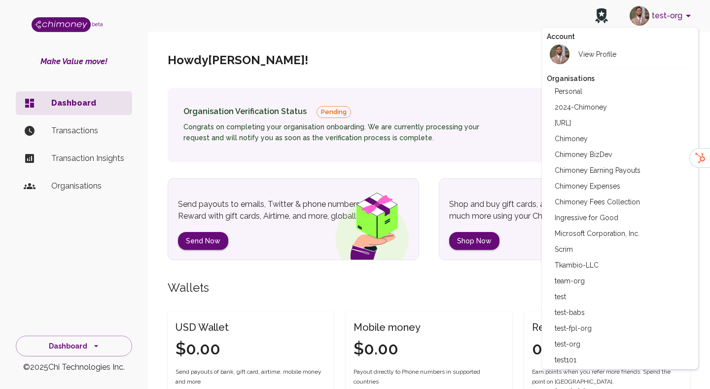
click at [672, 18] on div at bounding box center [355, 194] width 710 height 389
click at [662, 15] on div at bounding box center [355, 194] width 710 height 389
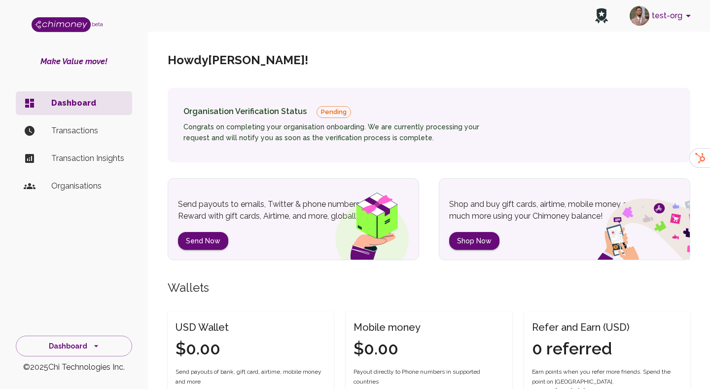
click at [654, 28] on button "test-org" at bounding box center [662, 16] width 73 height 26
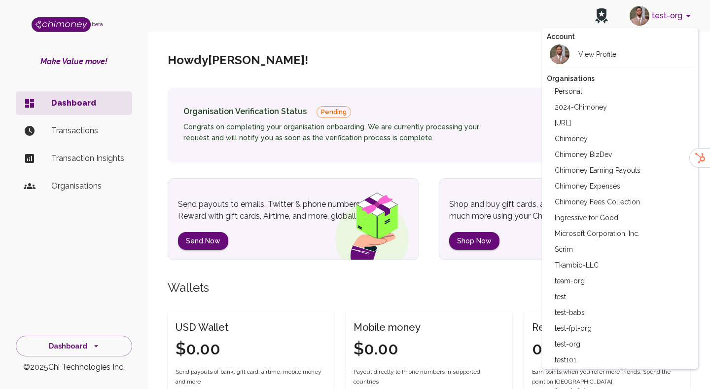
click at [657, 22] on div at bounding box center [355, 194] width 710 height 389
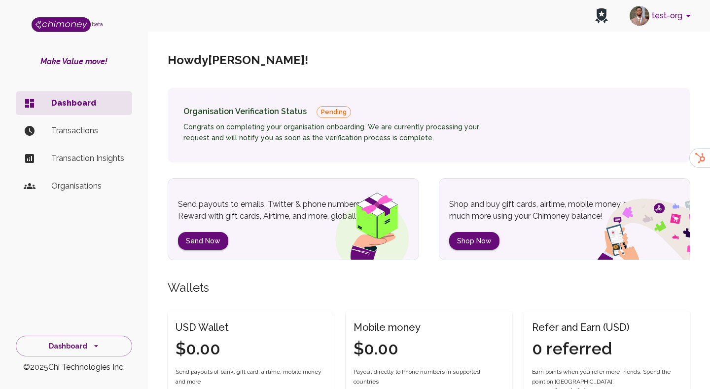
click at [93, 356] on div at bounding box center [355, 194] width 710 height 389
click at [92, 349] on div at bounding box center [355, 194] width 710 height 389
click at [92, 349] on icon "side nav" at bounding box center [96, 346] width 10 height 10
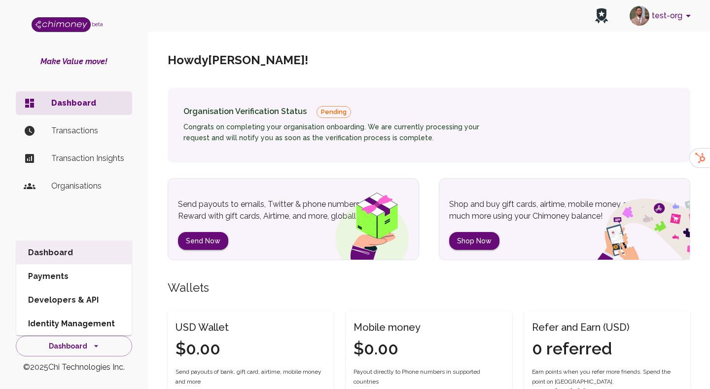
click at [80, 141] on li "Transactions" at bounding box center [74, 131] width 116 height 24
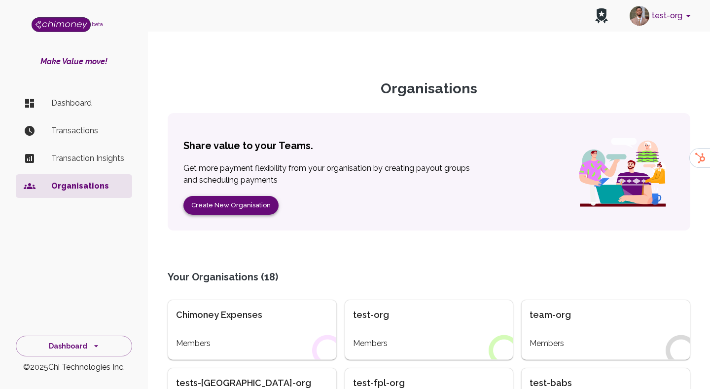
click at [215, 192] on div "Share value to your Teams. Get more payment flexibility from your organisation …" at bounding box center [330, 177] width 295 height 76
click at [216, 208] on button "Create New Organisation" at bounding box center [230, 205] width 95 height 19
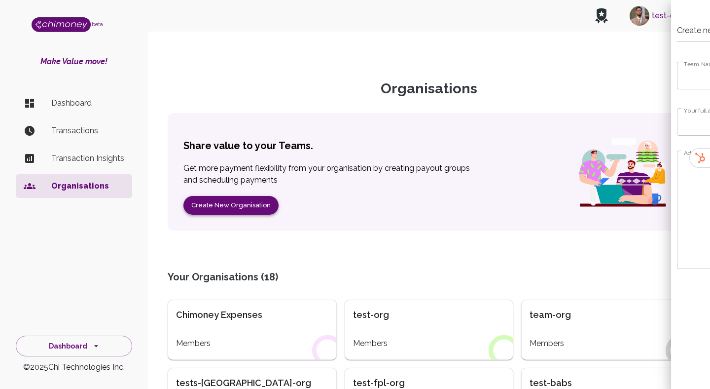
click at [230, 206] on div at bounding box center [355, 194] width 710 height 389
click at [241, 206] on div at bounding box center [355, 194] width 710 height 389
click at [227, 208] on div at bounding box center [355, 194] width 710 height 389
click at [218, 199] on div at bounding box center [355, 194] width 710 height 389
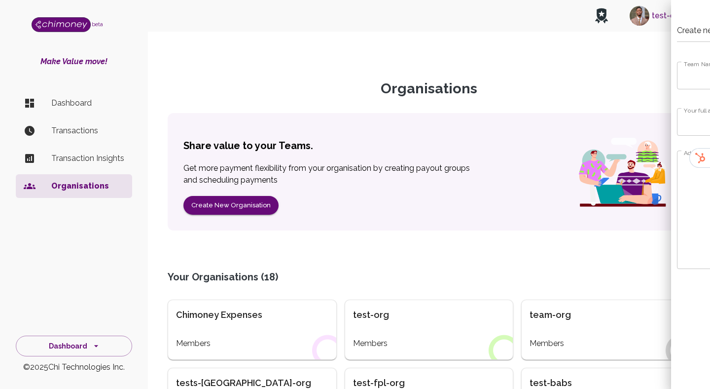
click at [218, 208] on div at bounding box center [355, 194] width 710 height 389
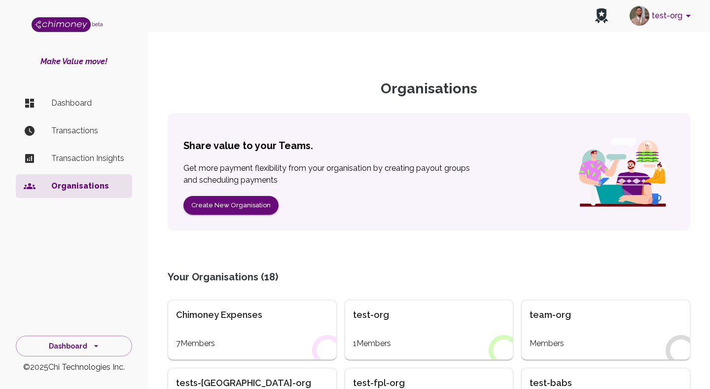
click at [218, 208] on button "Create New Organisation" at bounding box center [230, 205] width 95 height 19
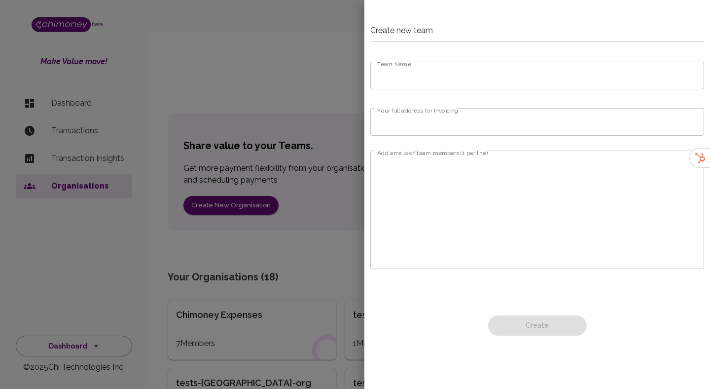
click at [470, 74] on input "Team Name" at bounding box center [537, 76] width 334 height 28
click at [315, 44] on div at bounding box center [355, 194] width 710 height 389
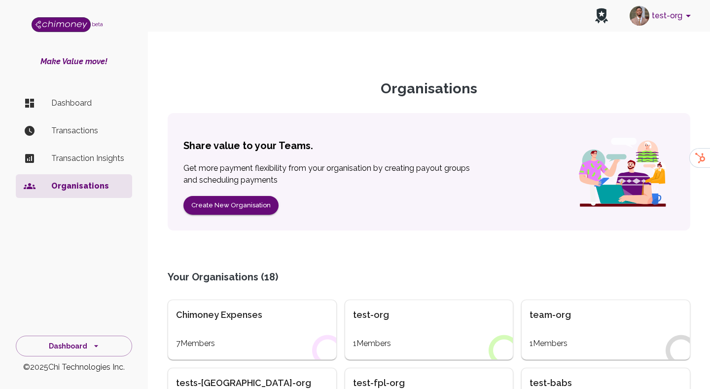
click at [660, 10] on button "test-org" at bounding box center [662, 16] width 73 height 26
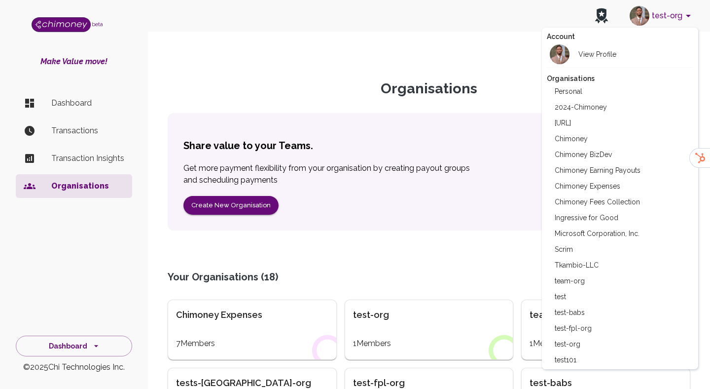
click at [600, 194] on li "Chimoney Fees Collection" at bounding box center [620, 202] width 147 height 16
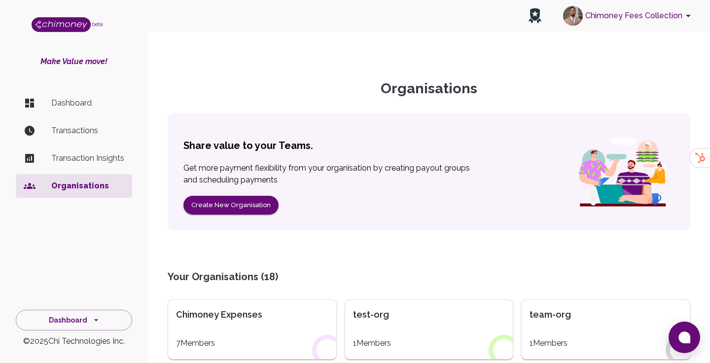
click at [629, 18] on button "Chimoney Fees Collection" at bounding box center [628, 16] width 139 height 26
click at [646, 22] on div at bounding box center [355, 181] width 710 height 363
click at [652, 16] on div at bounding box center [355, 181] width 710 height 363
click at [652, 16] on button "Chimoney Fees Collection" at bounding box center [628, 16] width 139 height 26
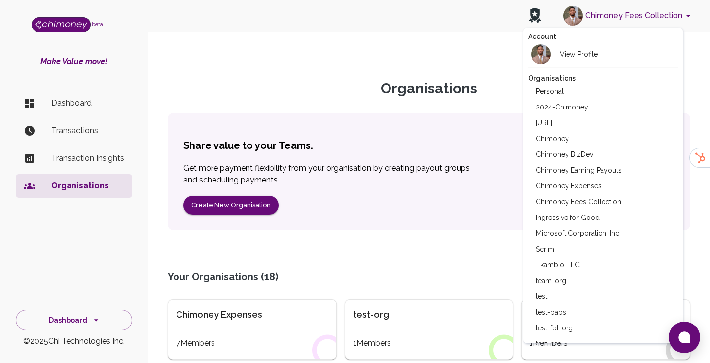
click at [577, 184] on li "Chimoney Expenses" at bounding box center [603, 186] width 150 height 16
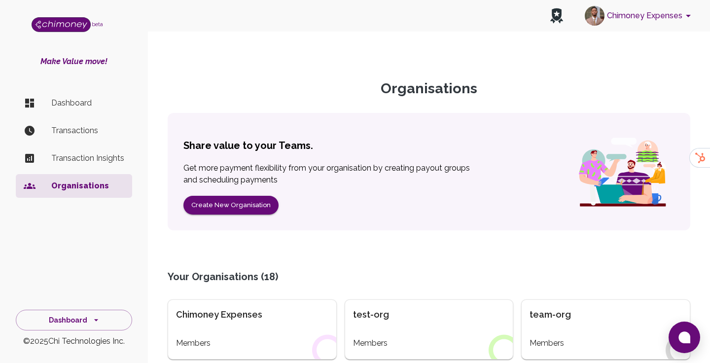
click at [76, 103] on p "Dashboard" at bounding box center [87, 103] width 73 height 12
click at [59, 105] on p "Dashboard" at bounding box center [87, 103] width 73 height 12
click at [73, 104] on p "Dashboard" at bounding box center [87, 103] width 73 height 12
click at [74, 108] on p "Dashboard" at bounding box center [87, 103] width 73 height 12
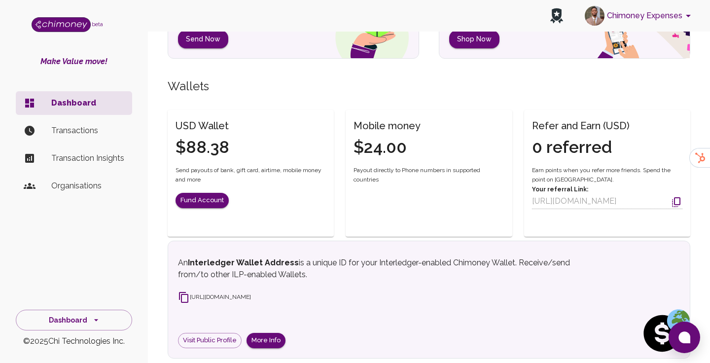
scroll to position [94, 0]
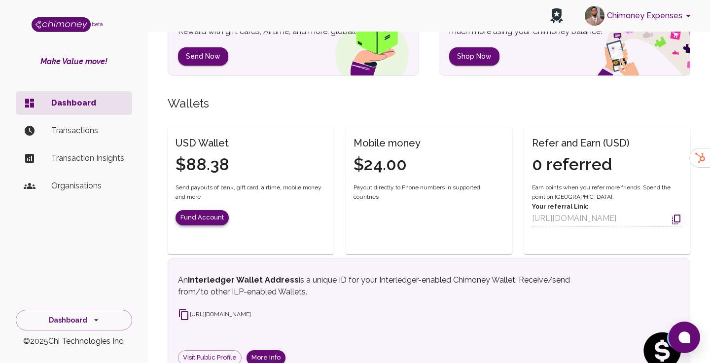
click at [207, 218] on button "Fund Account" at bounding box center [202, 217] width 53 height 15
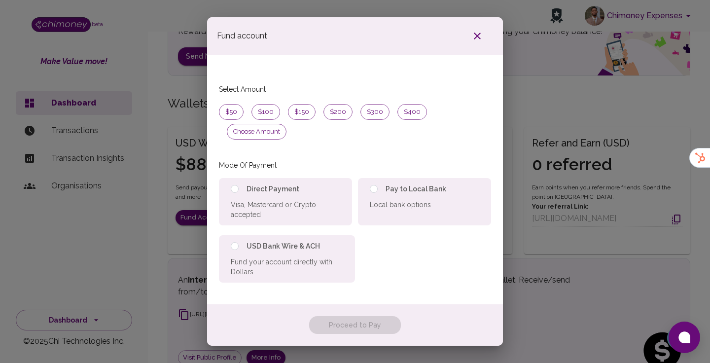
click at [447, 110] on div "Select Amount $50 $100 $150 $200 $300 $400 Choose amount" at bounding box center [355, 112] width 272 height 95
click at [286, 127] on span "Choose amount" at bounding box center [256, 132] width 59 height 10
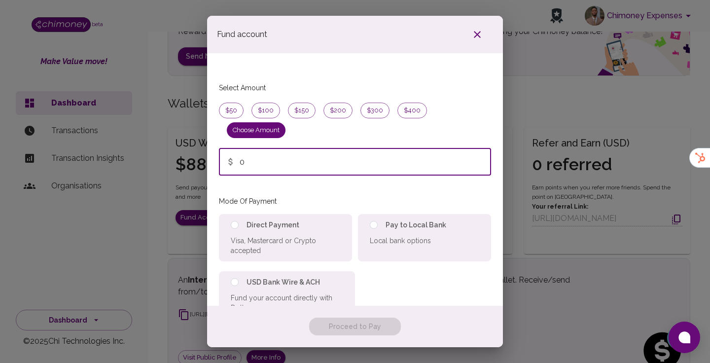
click at [261, 148] on input "0" at bounding box center [366, 162] width 252 height 28
type input "20"
click at [288, 195] on div "Mode Of Payment Direct Payment Visa, Mastercard or Crypto accepted Pay to Local…" at bounding box center [355, 256] width 272 height 123
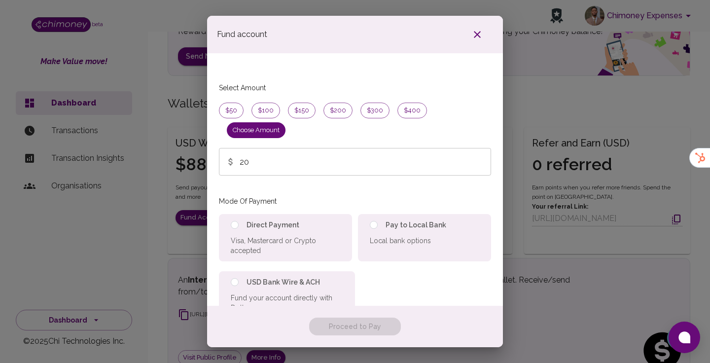
click at [275, 214] on div "Direct Payment Visa, Mastercard or Crypto accepted" at bounding box center [285, 237] width 133 height 47
radio input "true"
click at [385, 322] on button "Proceed to Pay" at bounding box center [355, 327] width 92 height 18
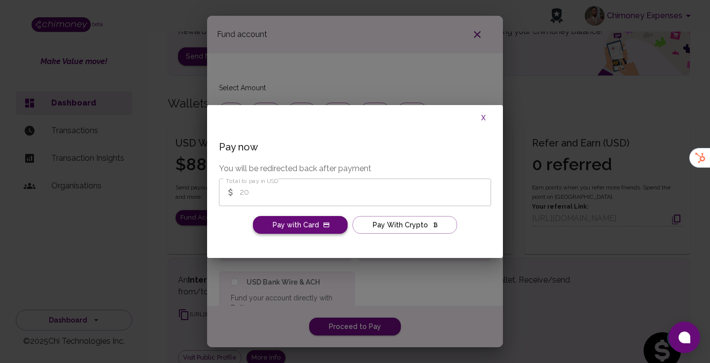
click at [314, 227] on button "Pay with Card" at bounding box center [300, 225] width 95 height 18
click at [332, 224] on button "Pay with Card" at bounding box center [300, 225] width 95 height 18
